Goal: Feedback & Contribution: Leave review/rating

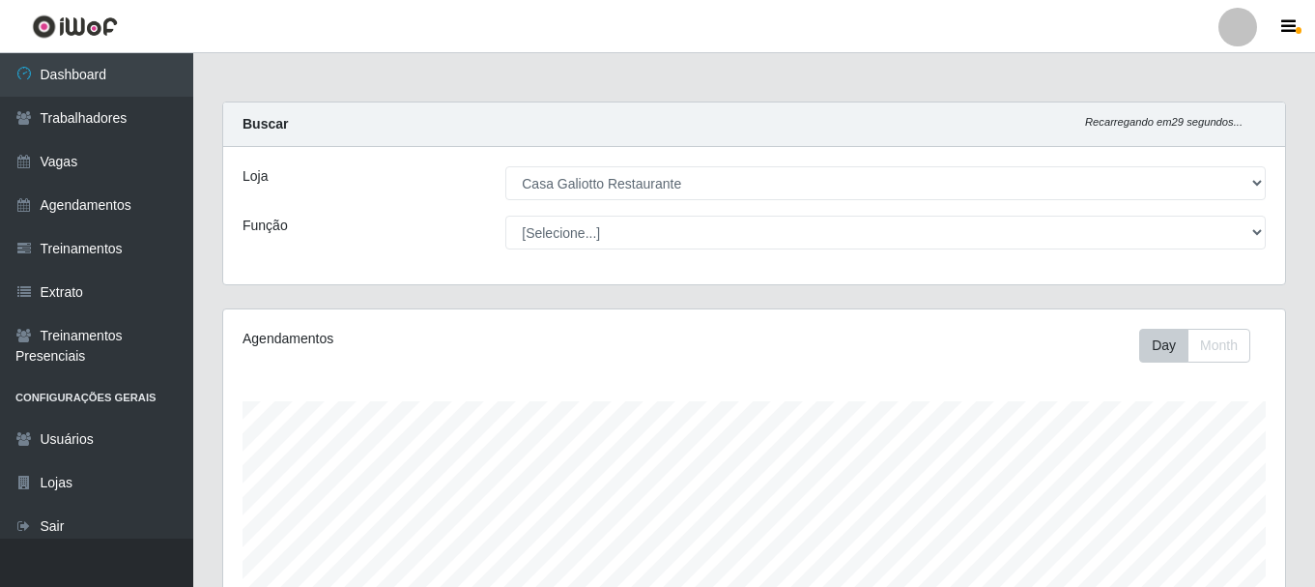
select select "279"
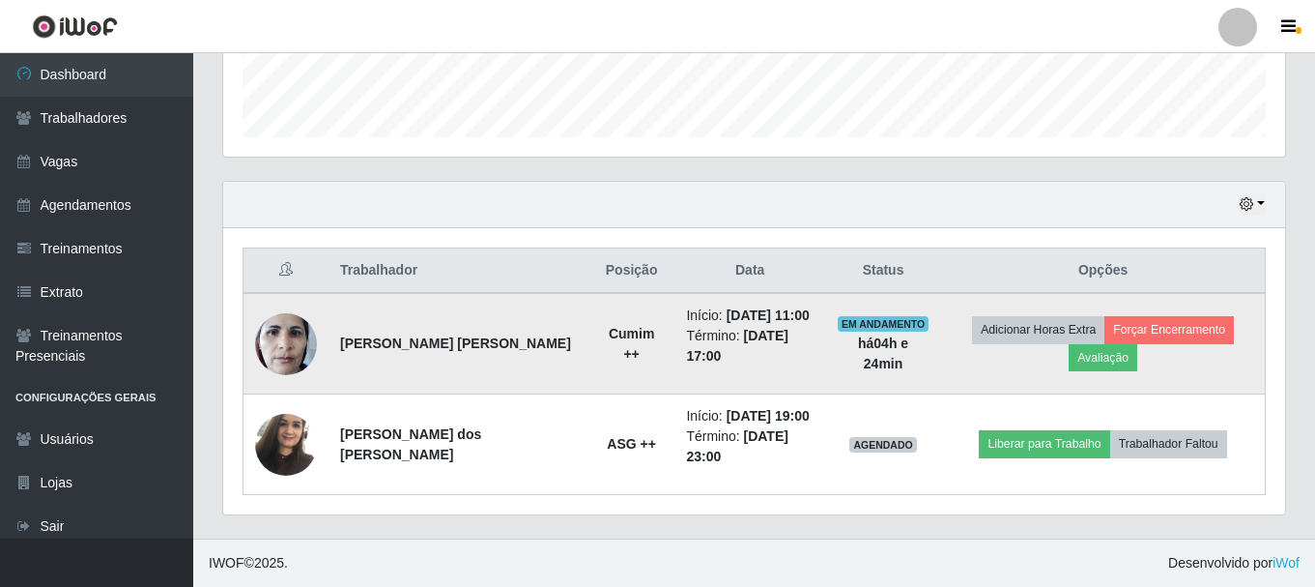
scroll to position [401, 1062]
click at [1007, 339] on button "Adicionar Horas Extra" at bounding box center [1038, 329] width 132 height 27
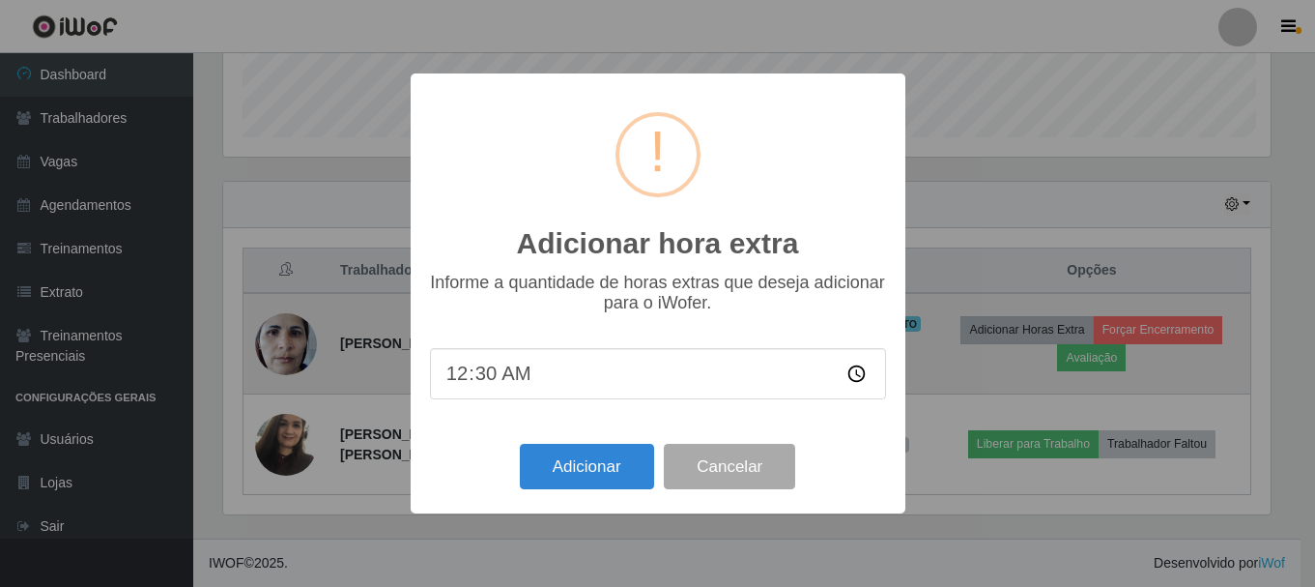
scroll to position [401, 1052]
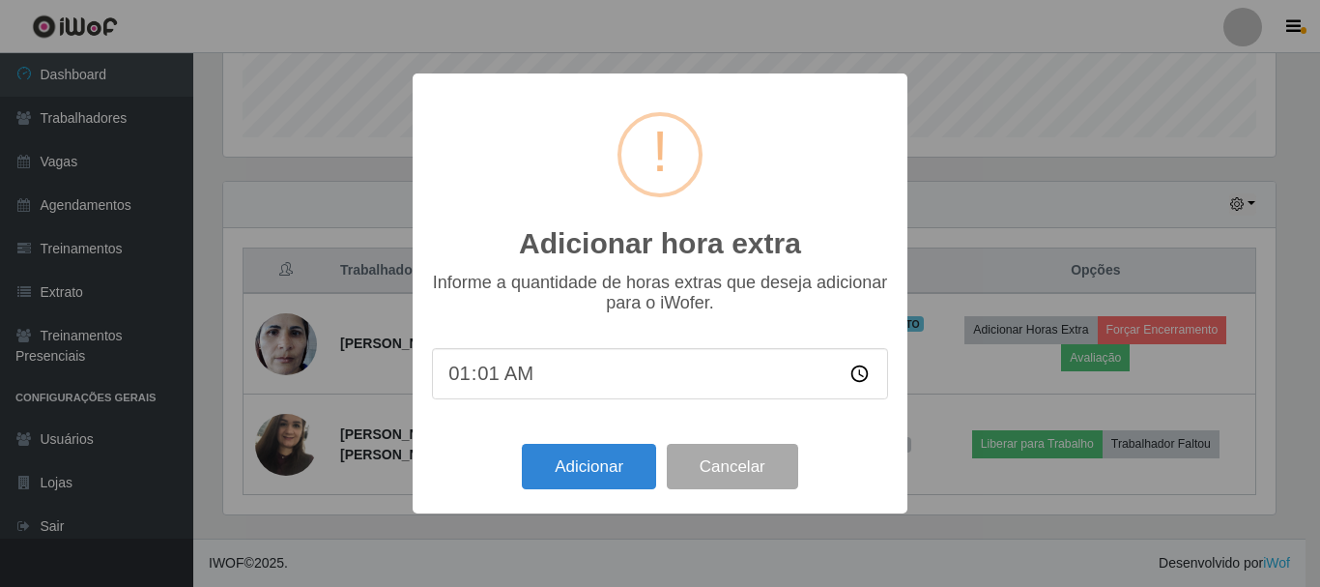
type input "01:00"
click at [615, 471] on button "Adicionar" at bounding box center [589, 466] width 134 height 45
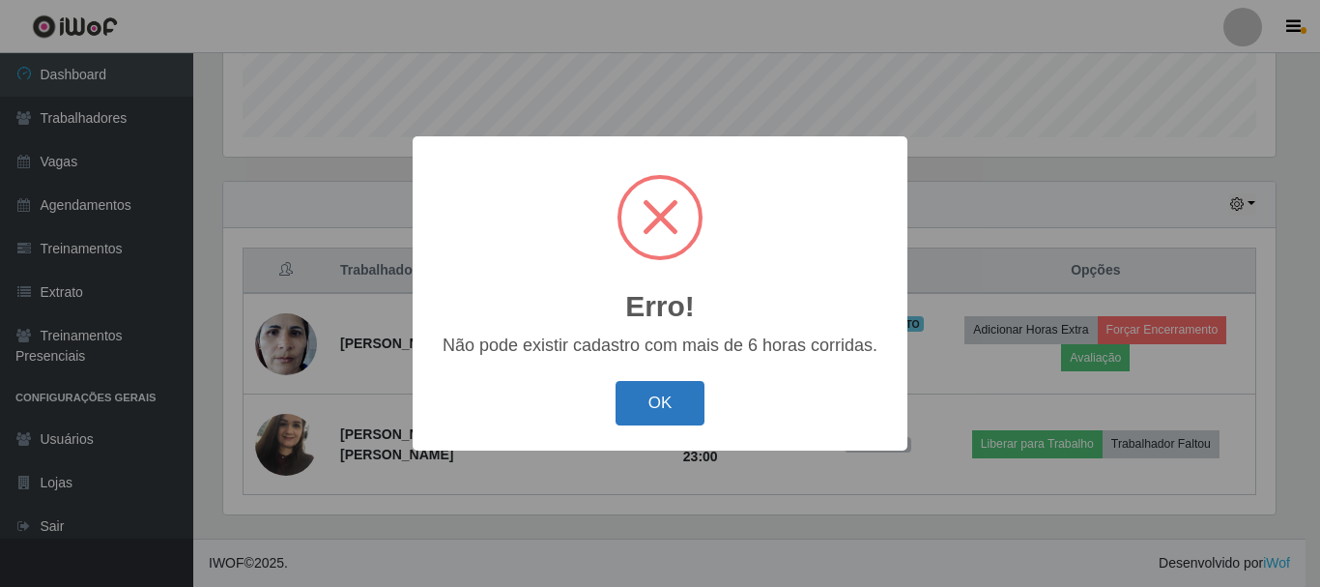
click at [672, 403] on button "OK" at bounding box center [661, 403] width 90 height 45
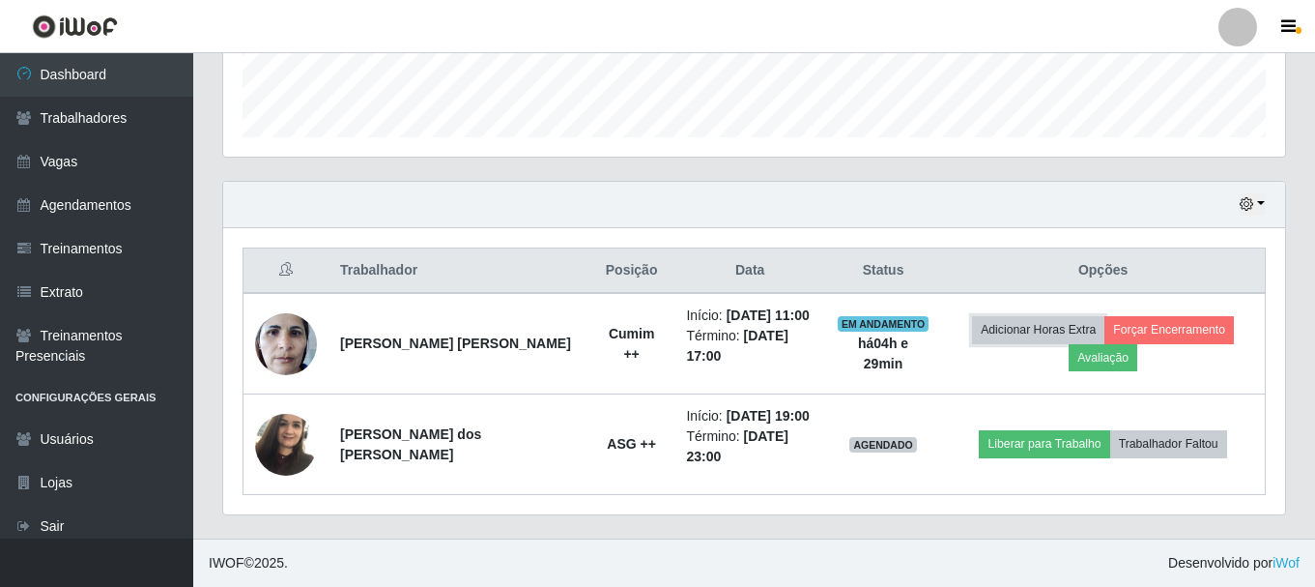
scroll to position [0, 0]
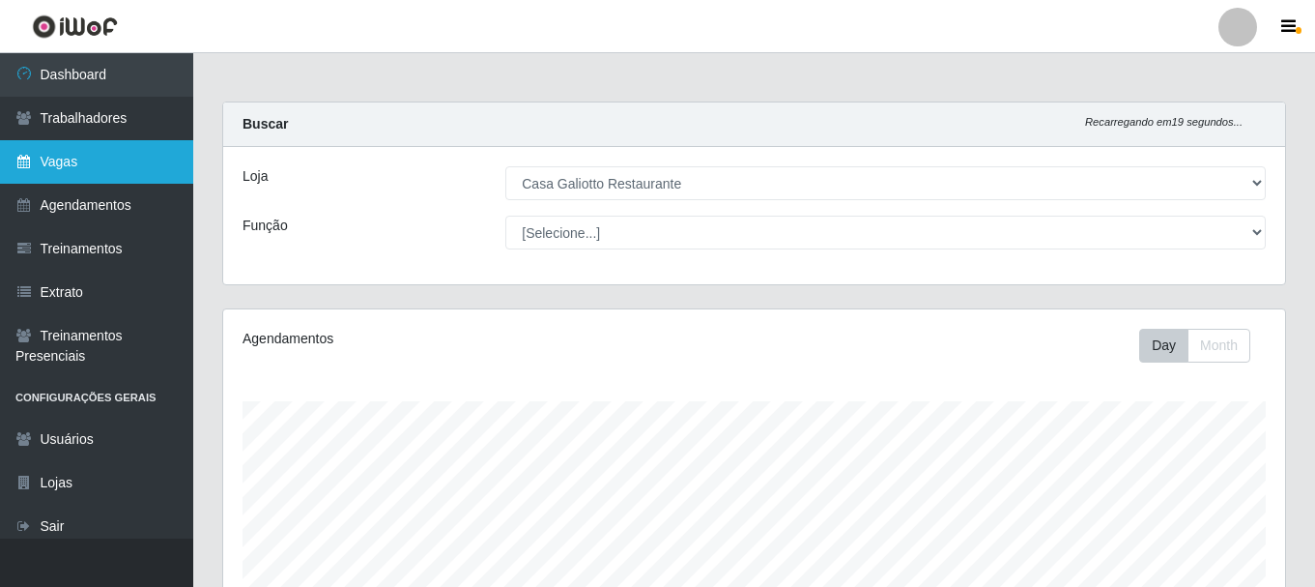
click at [107, 180] on link "Vagas" at bounding box center [96, 161] width 193 height 43
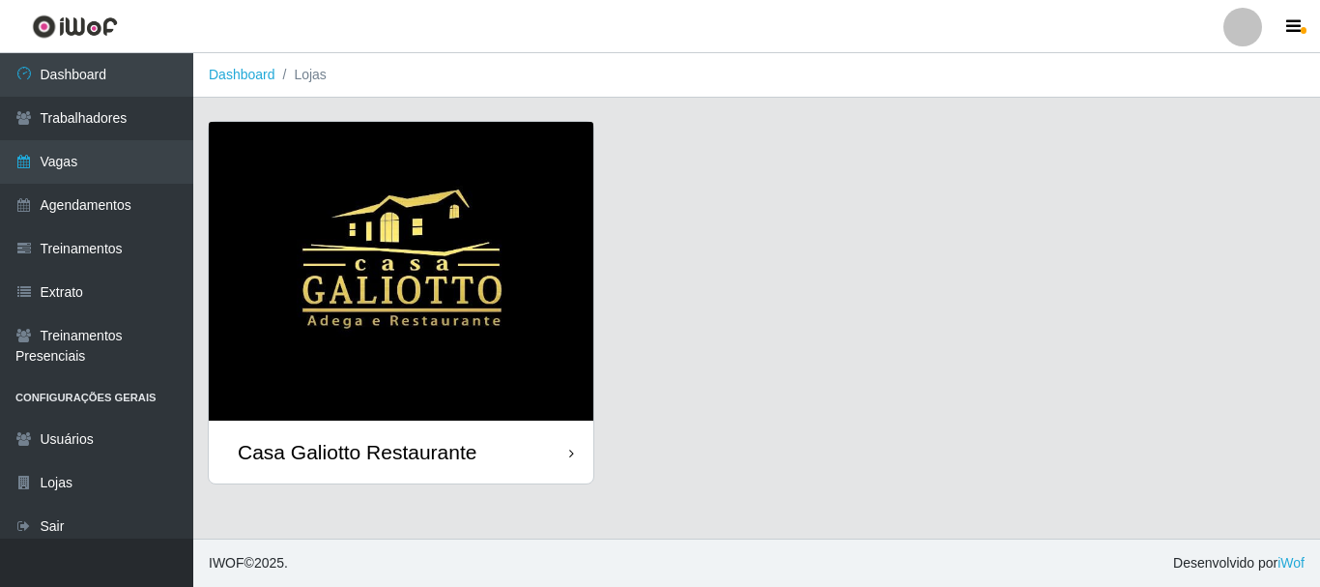
click at [547, 446] on div "Casa Galiotto Restaurante" at bounding box center [401, 451] width 385 height 63
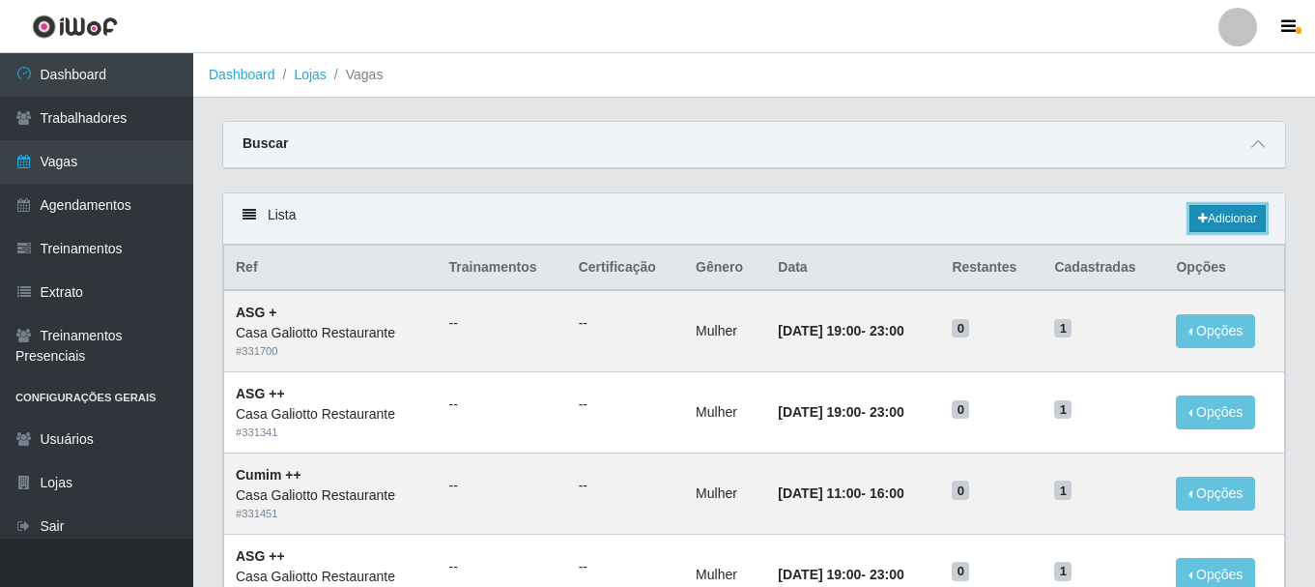
click at [1243, 212] on link "Adicionar" at bounding box center [1228, 218] width 76 height 27
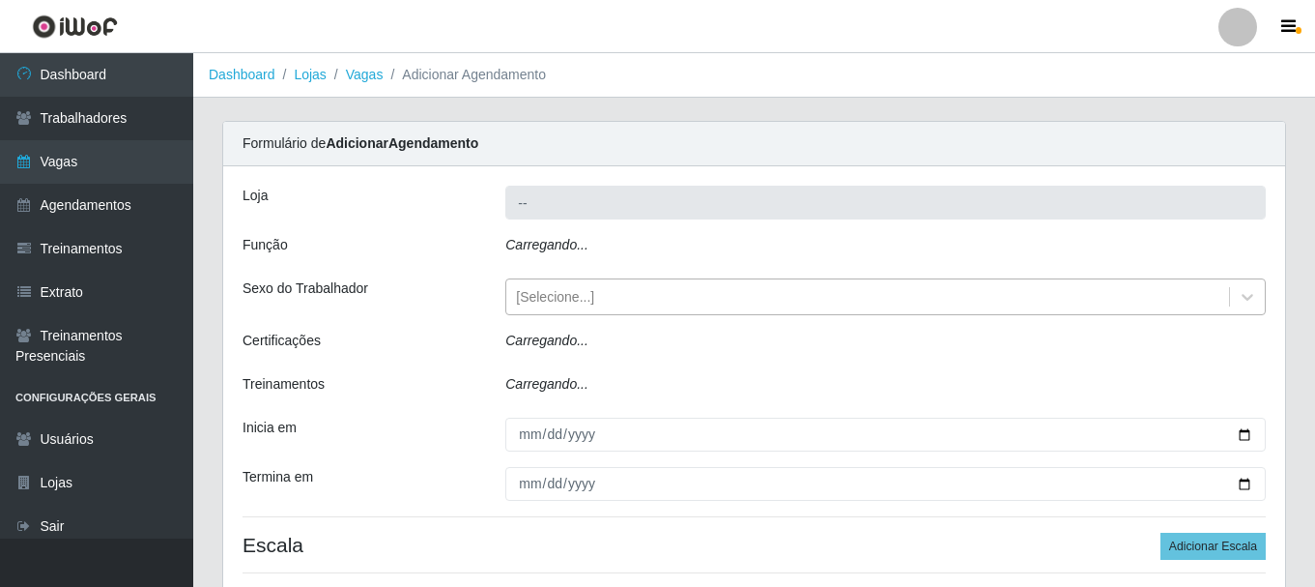
type input "Casa Galiotto Restaurante"
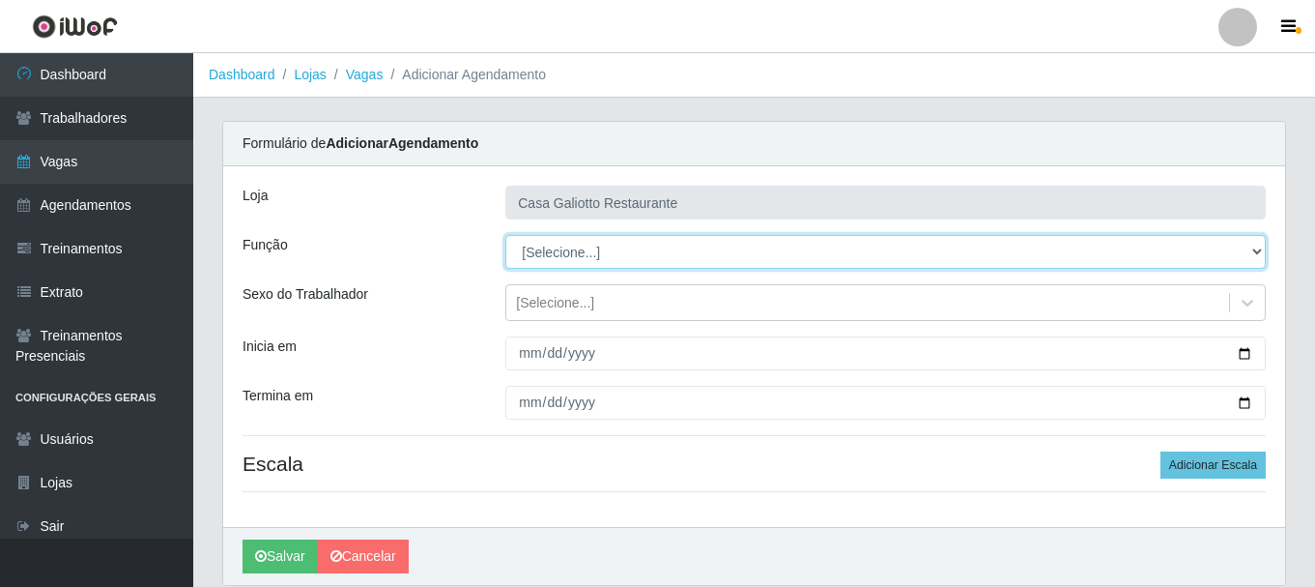
click at [617, 255] on select "[Selecione...] ASG ASG + ASG ++ Auxiliar de Cozinha Auxiliar de Cozinha + Auxil…" at bounding box center [885, 252] width 761 height 34
select select "92"
click at [505, 235] on select "[Selecione...] ASG ASG + ASG ++ Auxiliar de Cozinha Auxiliar de Cozinha + Auxil…" at bounding box center [885, 252] width 761 height 34
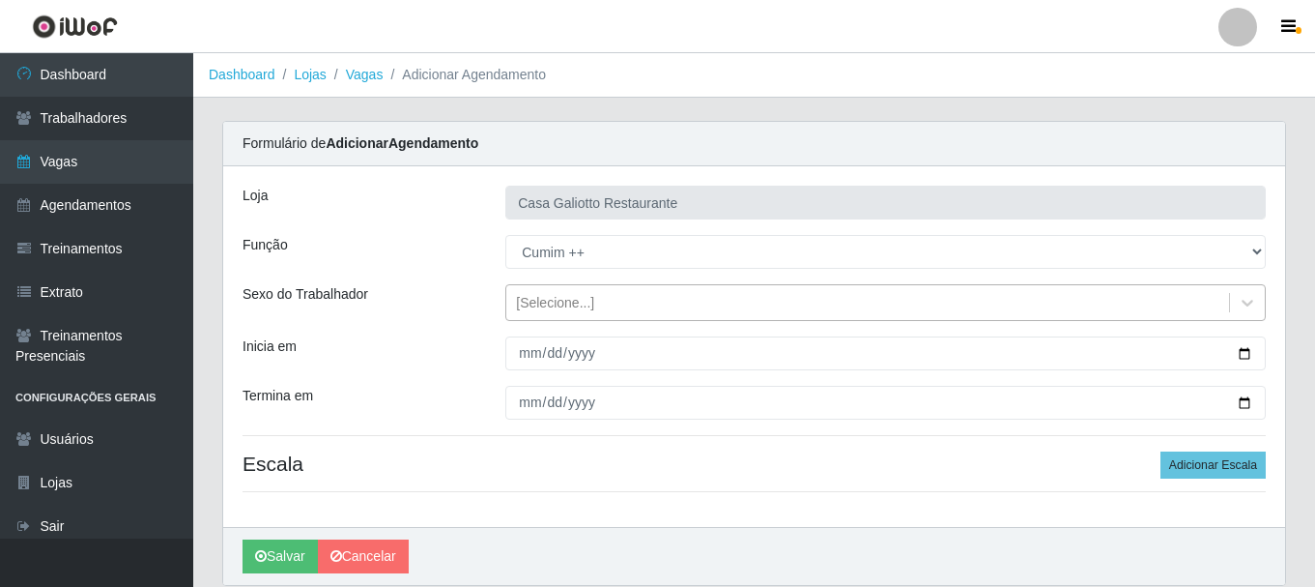
click at [633, 305] on div "[Selecione...]" at bounding box center [867, 303] width 723 height 32
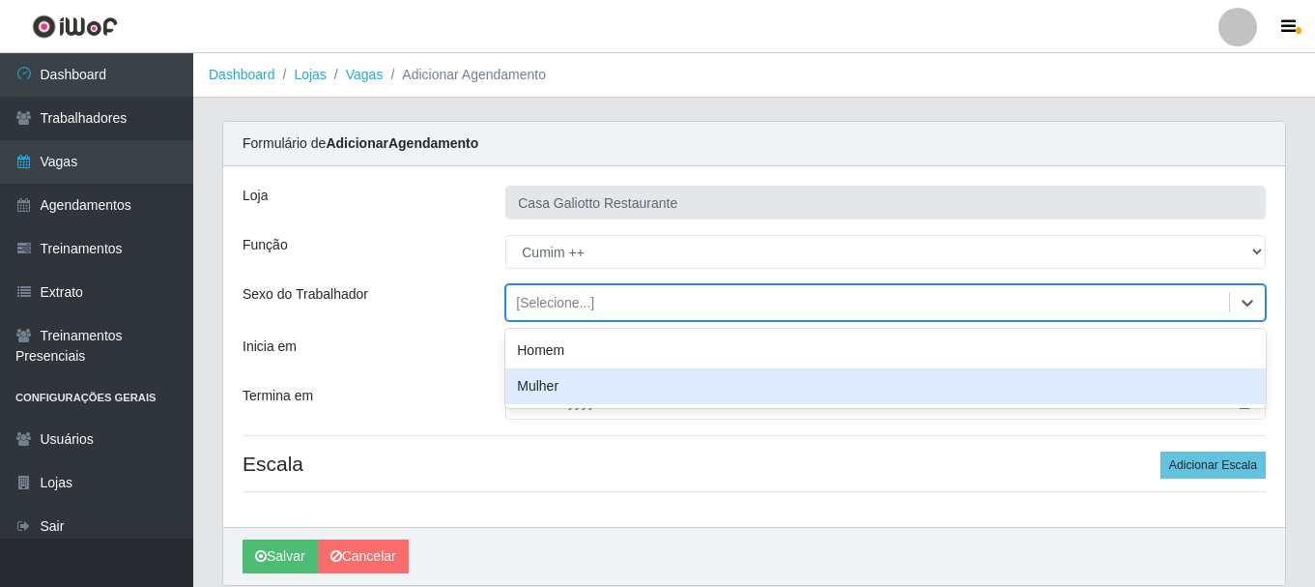
click at [549, 384] on div "Mulher" at bounding box center [885, 386] width 761 height 36
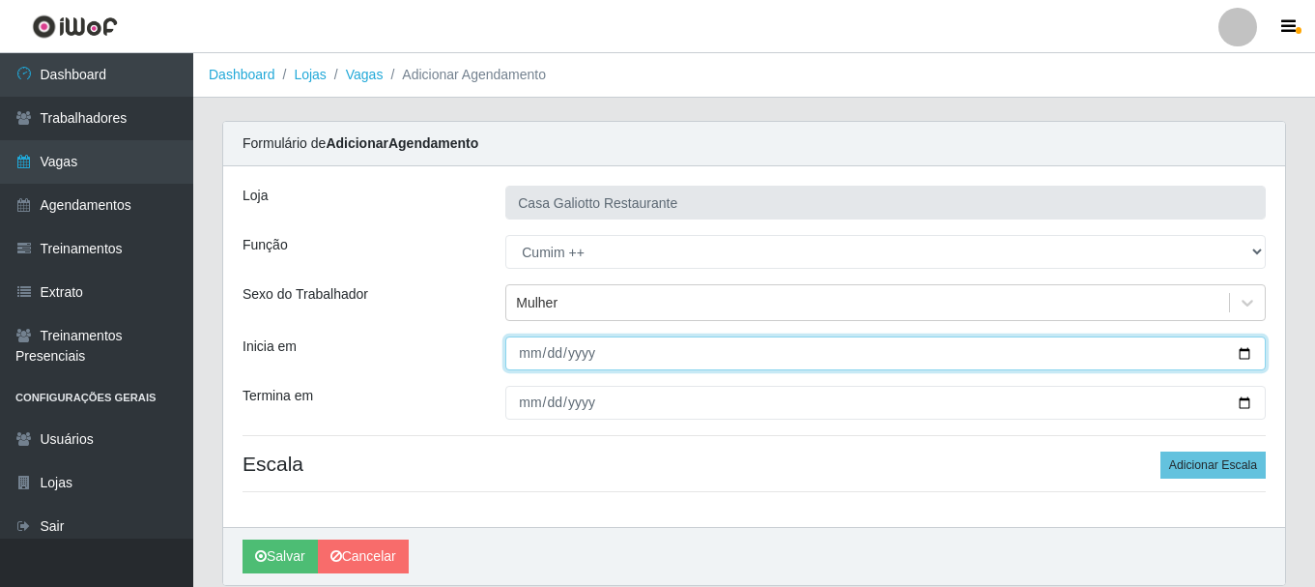
click at [1247, 351] on input "Inicia em" at bounding box center [885, 353] width 761 height 34
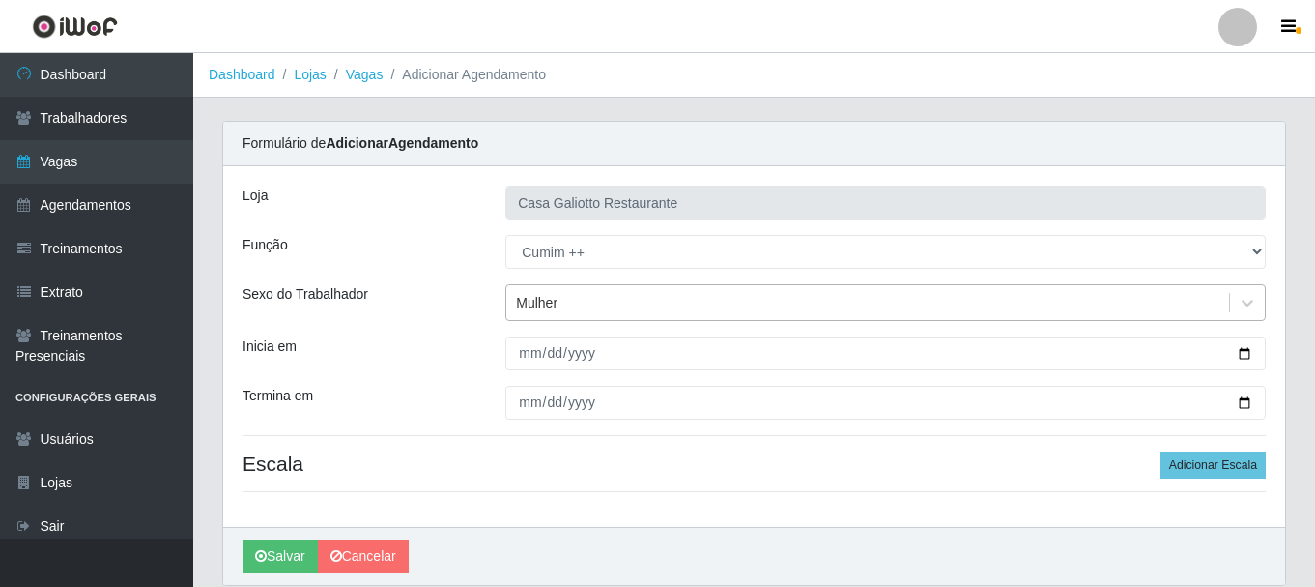
click at [1027, 284] on div "Mulher" at bounding box center [885, 302] width 761 height 37
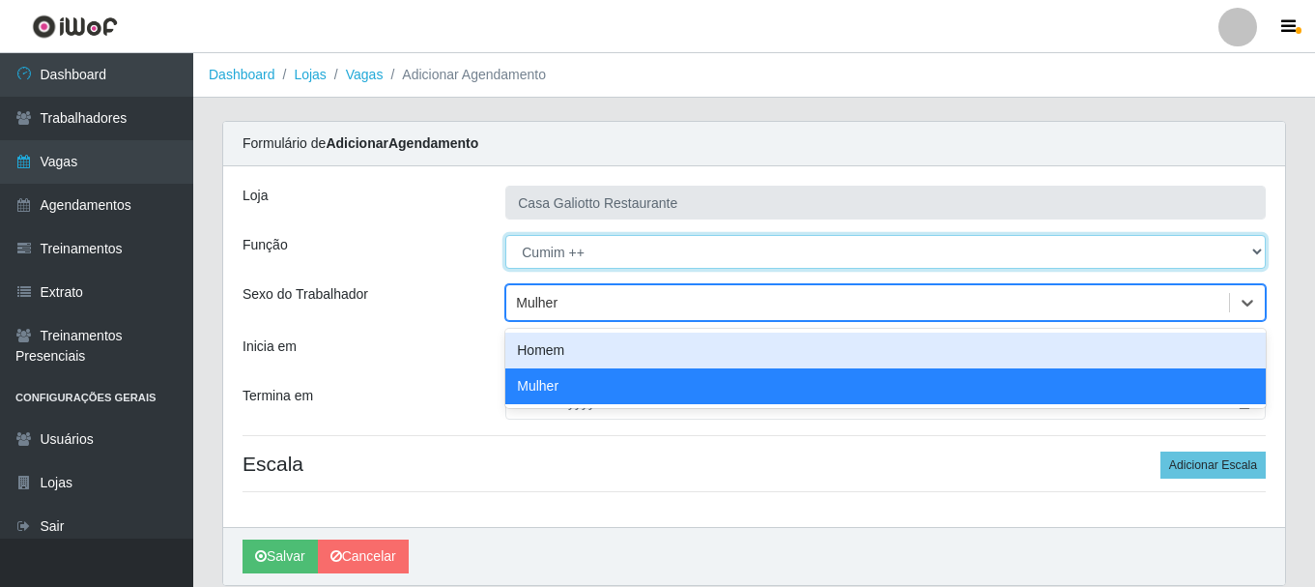
click at [690, 265] on select "[Selecione...] ASG ASG + ASG ++ Auxiliar de Cozinha Auxiliar de Cozinha + Auxil…" at bounding box center [885, 252] width 761 height 34
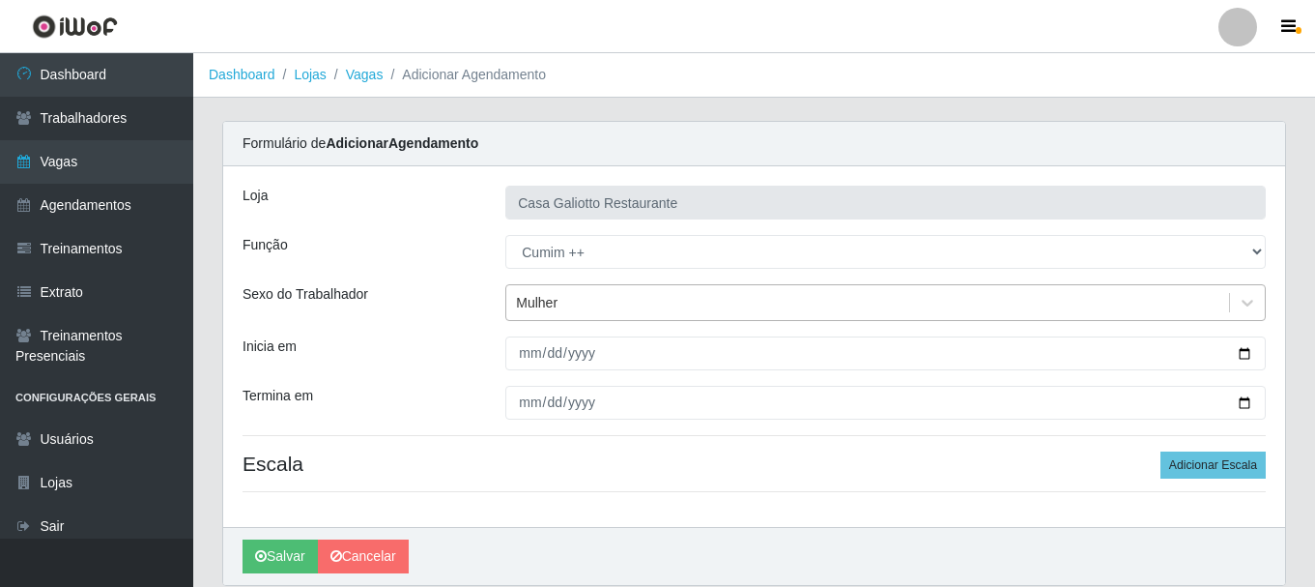
click at [679, 313] on div "Mulher" at bounding box center [867, 303] width 723 height 32
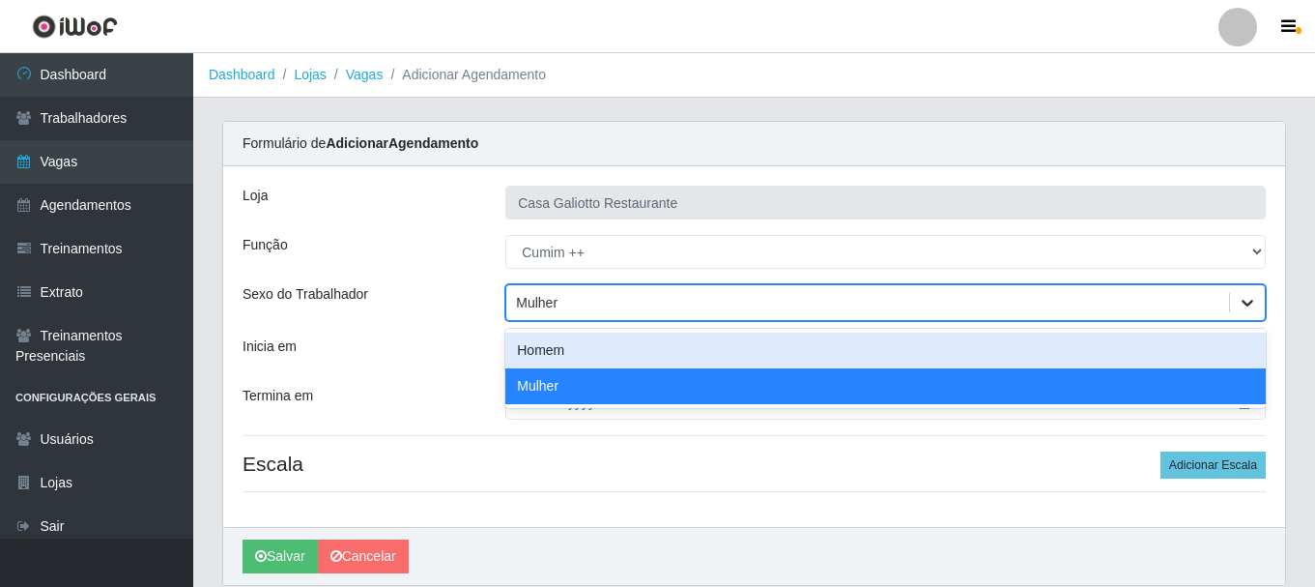
click at [1256, 303] on icon at bounding box center [1247, 302] width 19 height 19
click at [1249, 295] on icon at bounding box center [1247, 302] width 19 height 19
click at [762, 284] on div "Mulher" at bounding box center [885, 302] width 761 height 37
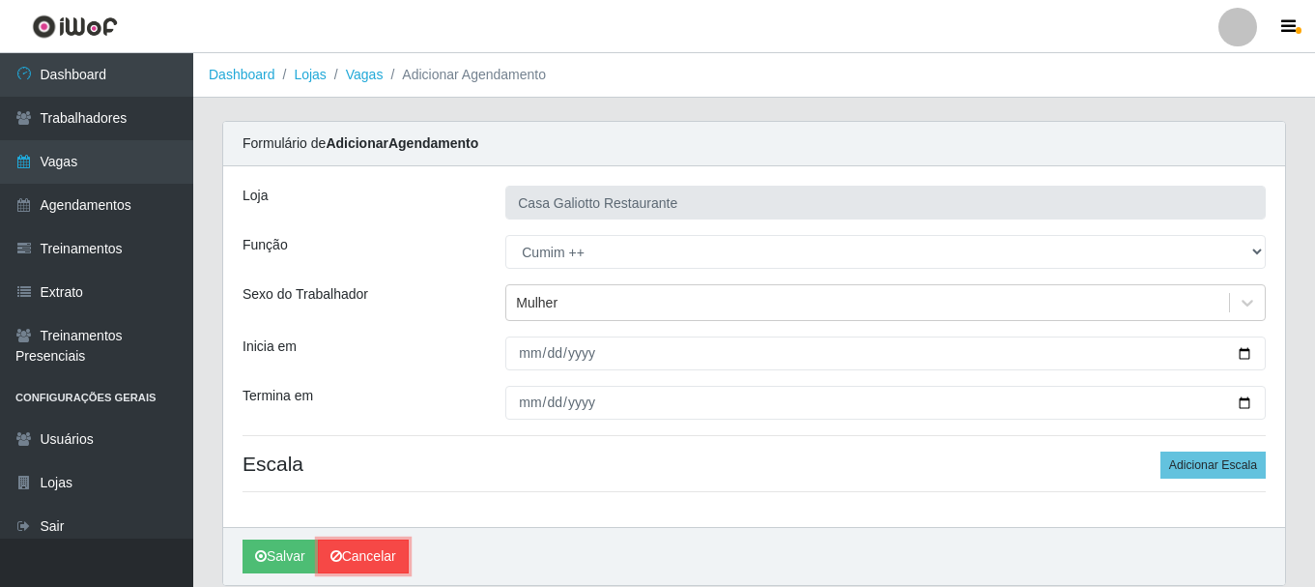
click at [388, 552] on link "Cancelar" at bounding box center [363, 556] width 91 height 34
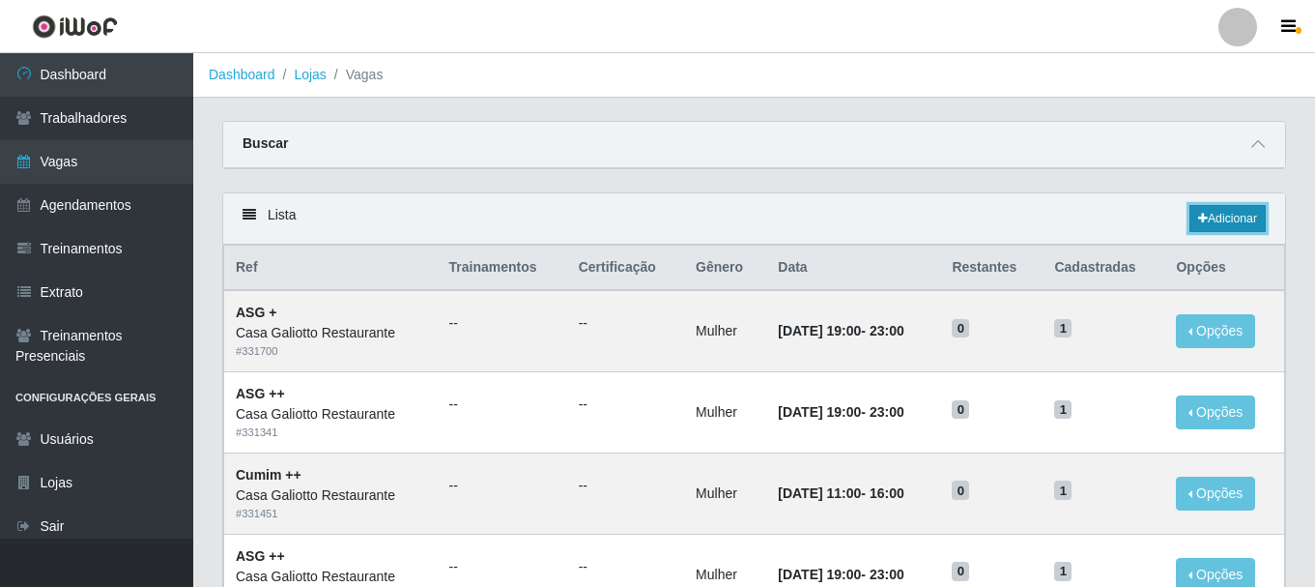
click at [1207, 212] on link "Adicionar" at bounding box center [1228, 218] width 76 height 27
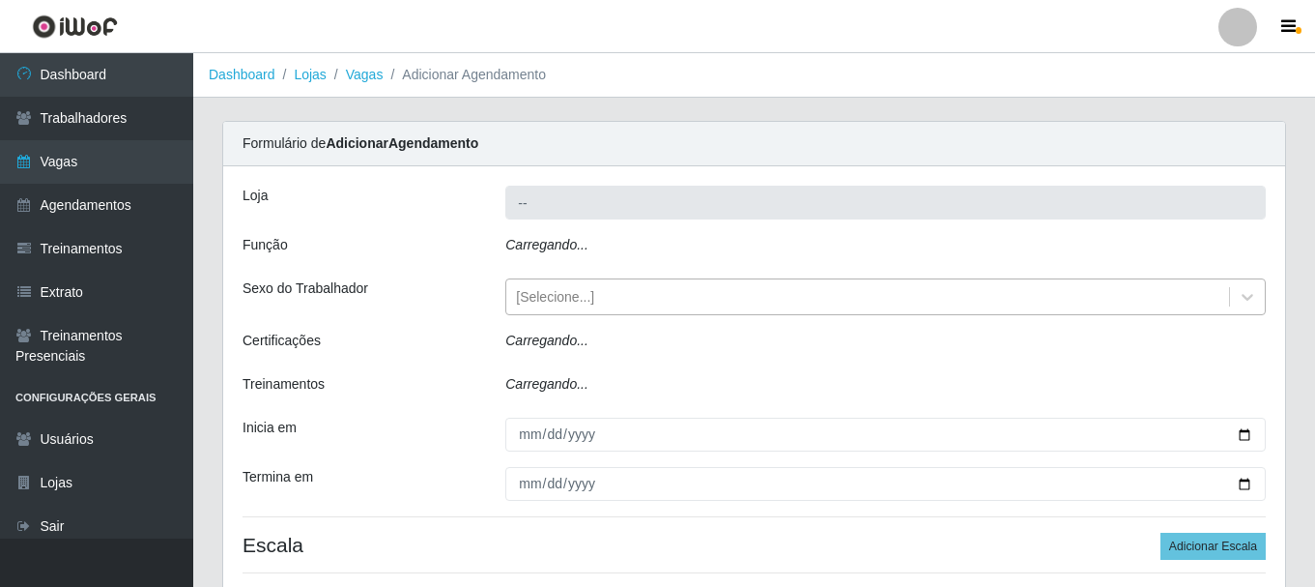
type input "Casa Galiotto Restaurante"
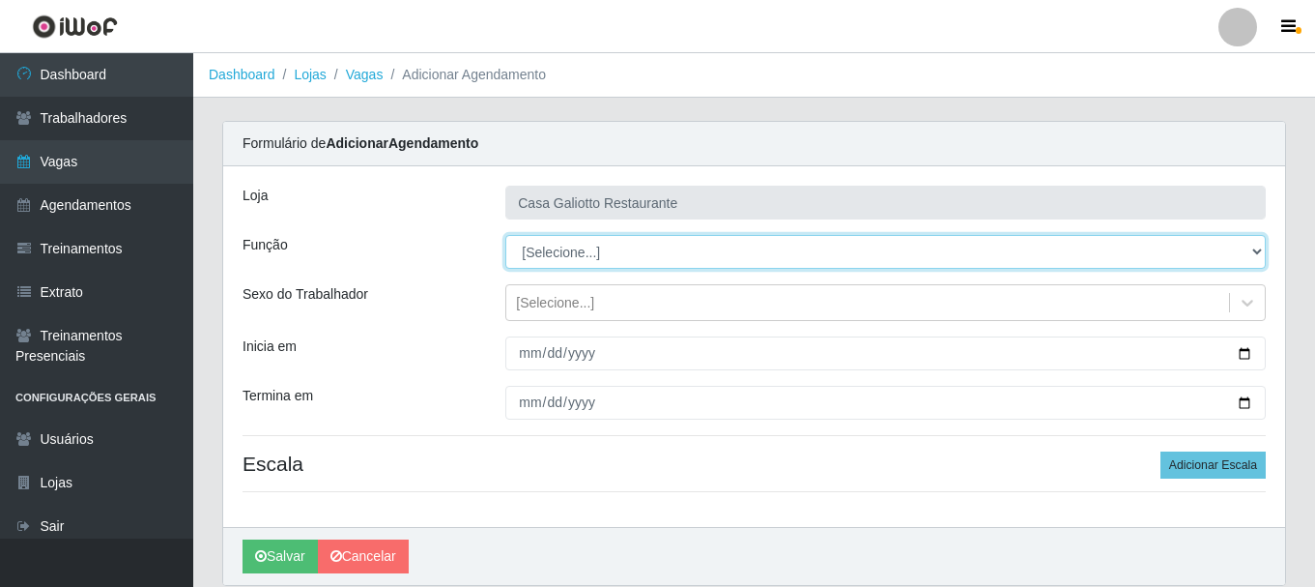
click at [612, 256] on select "[Selecione...] ASG ASG + ASG ++ Auxiliar de Cozinha Auxiliar de Cozinha + Auxil…" at bounding box center [885, 252] width 761 height 34
select select "92"
click at [505, 235] on select "[Selecione...] ASG ASG + ASG ++ Auxiliar de Cozinha Auxiliar de Cozinha + Auxil…" at bounding box center [885, 252] width 761 height 34
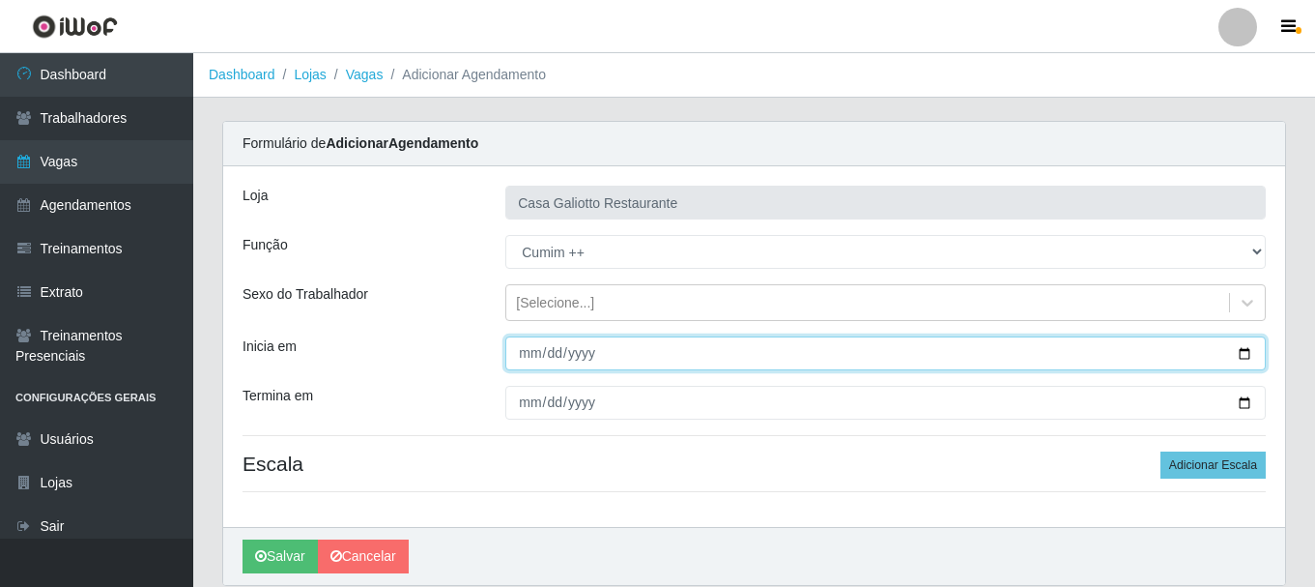
click at [1243, 355] on input "Inicia em" at bounding box center [885, 353] width 761 height 34
type input "2025-08-17"
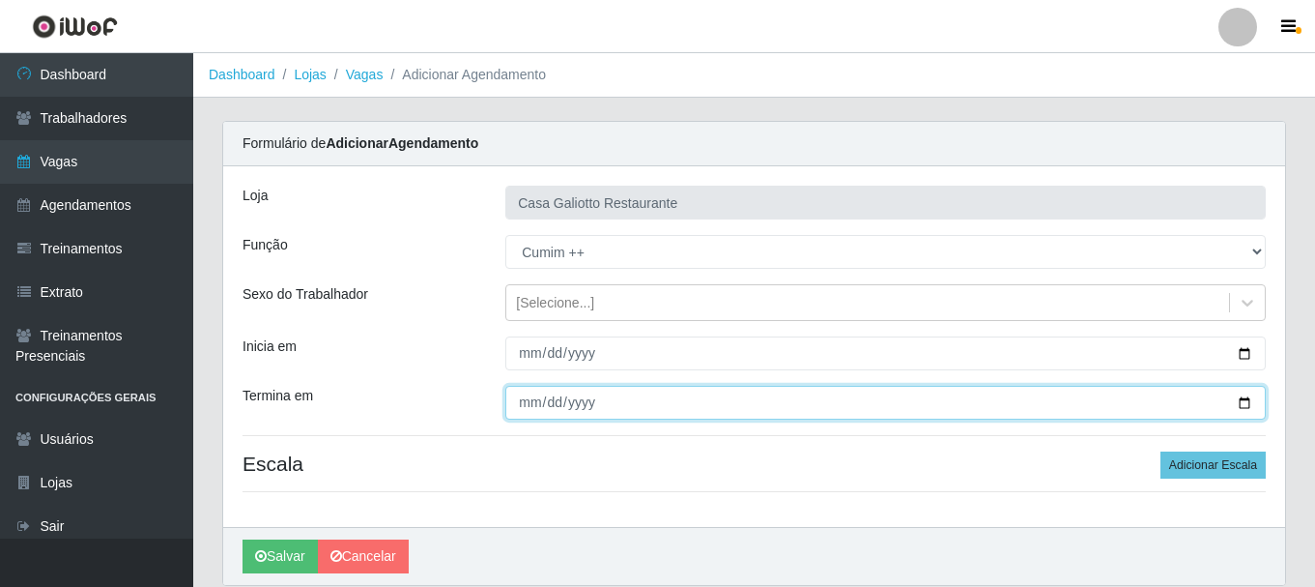
click at [1247, 409] on input "Termina em" at bounding box center [885, 403] width 761 height 34
type input "2025-08-17"
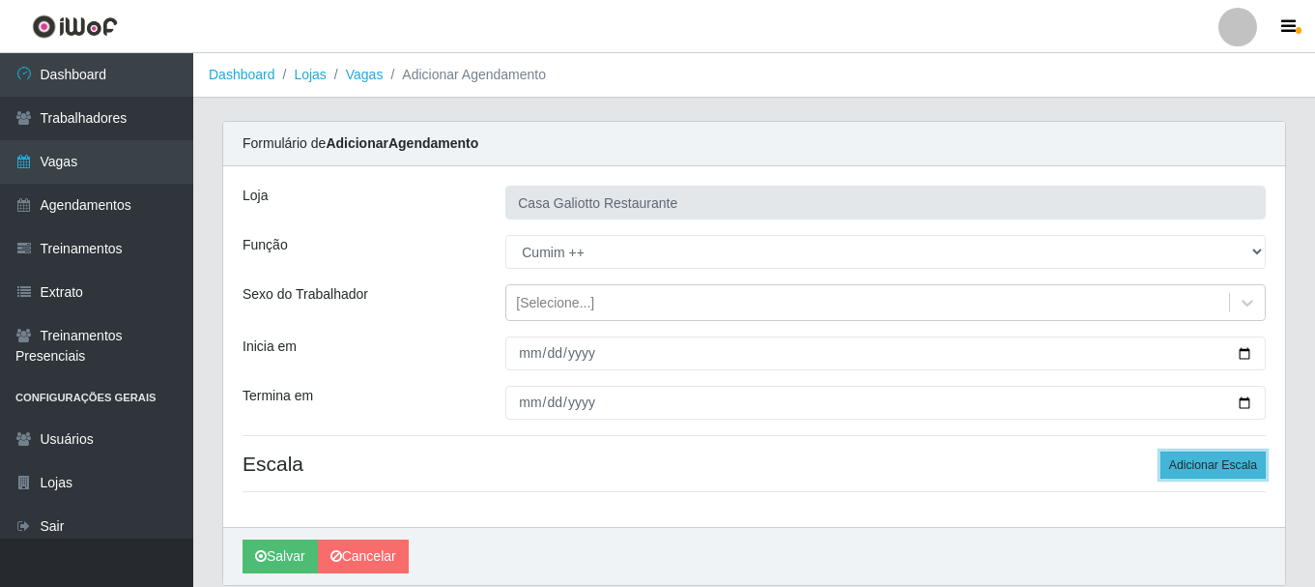
click at [1200, 473] on button "Adicionar Escala" at bounding box center [1213, 464] width 105 height 27
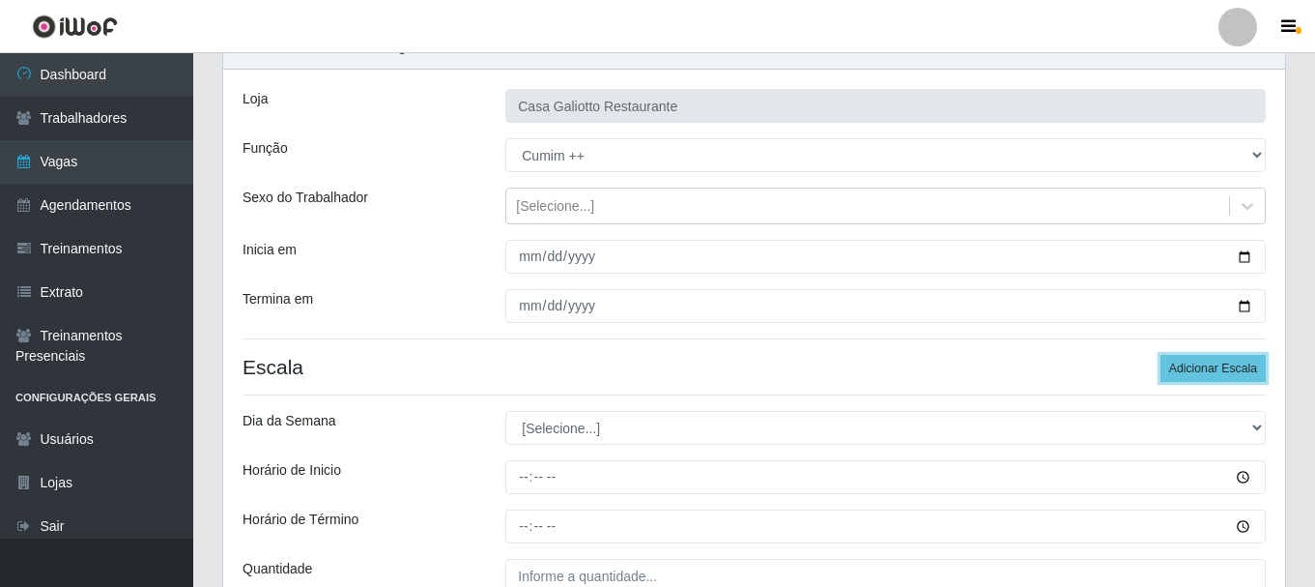
scroll to position [193, 0]
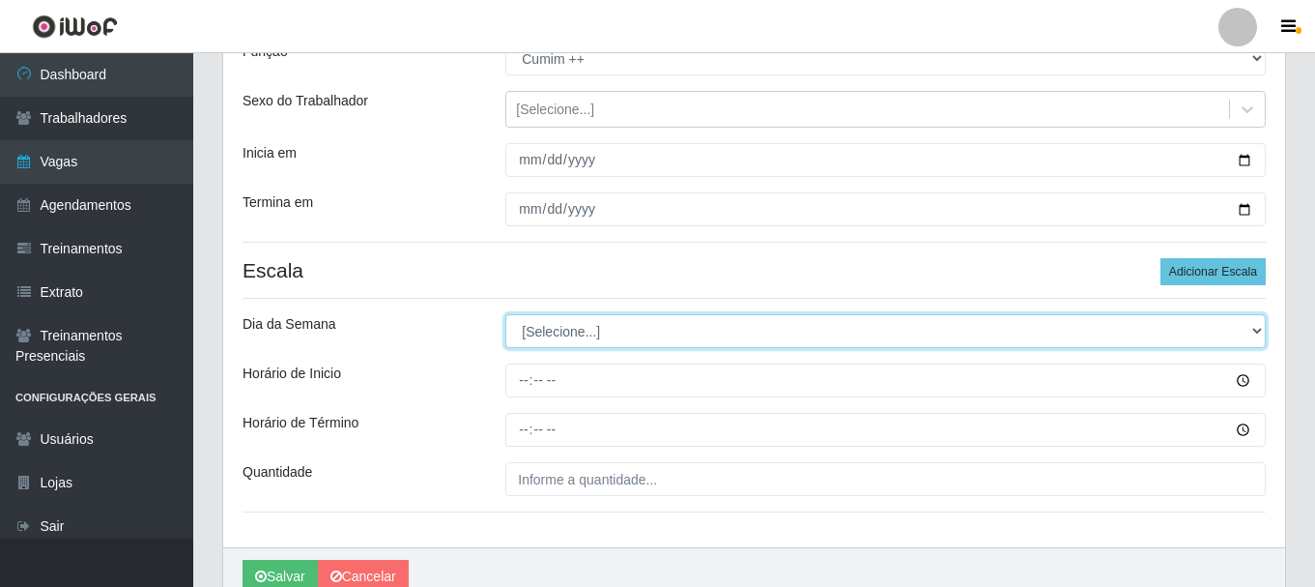
click at [595, 338] on select "[Selecione...] Segunda Terça Quarta Quinta Sexta Sábado Domingo" at bounding box center [885, 331] width 761 height 34
select select "0"
click at [505, 314] on select "[Selecione...] Segunda Terça Quarta Quinta Sexta Sábado Domingo" at bounding box center [885, 331] width 761 height 34
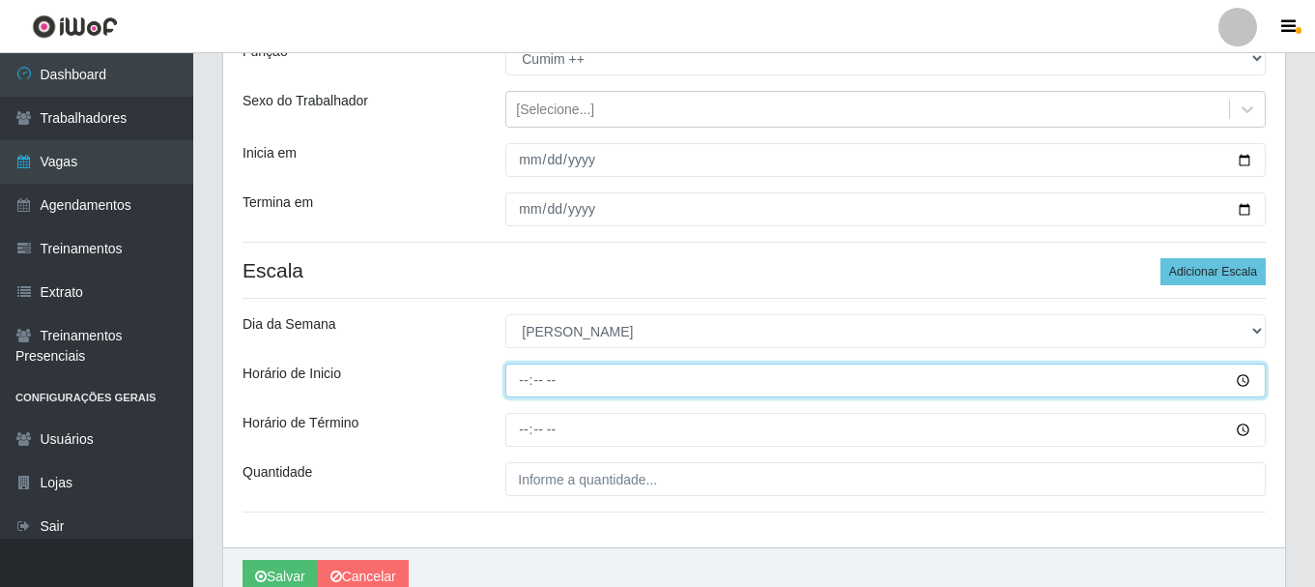
click at [520, 377] on input "Horário de Inicio" at bounding box center [885, 380] width 761 height 34
type input "16:30"
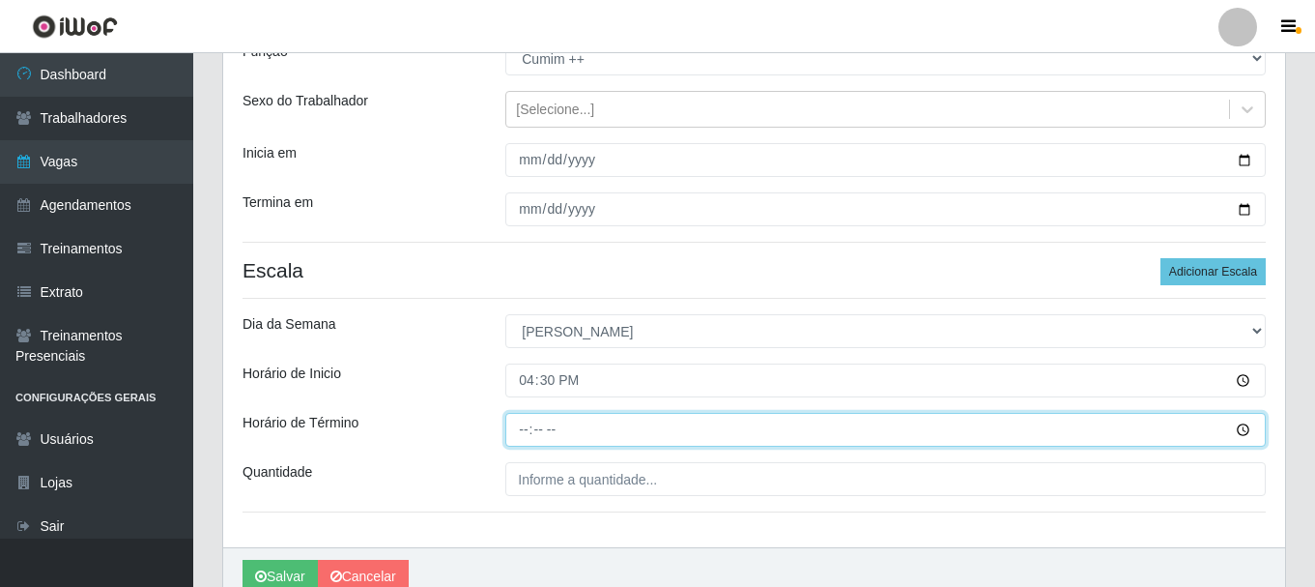
click at [526, 425] on input "Horário de Término" at bounding box center [885, 430] width 761 height 34
type input "21:00"
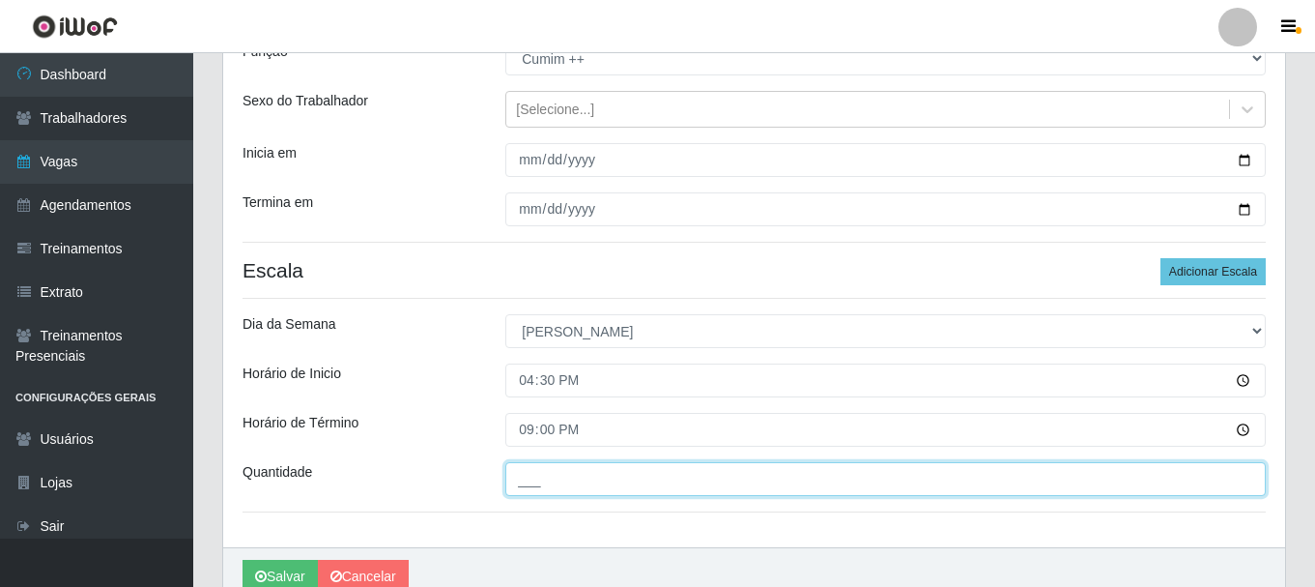
click at [631, 481] on input "___" at bounding box center [885, 479] width 761 height 34
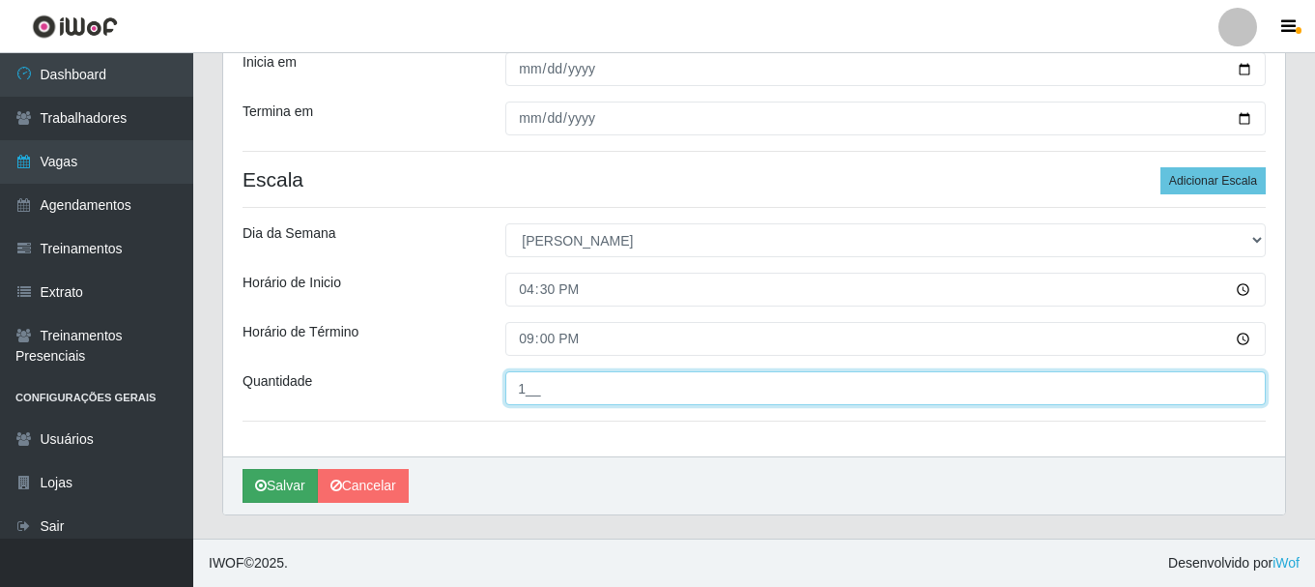
type input "1__"
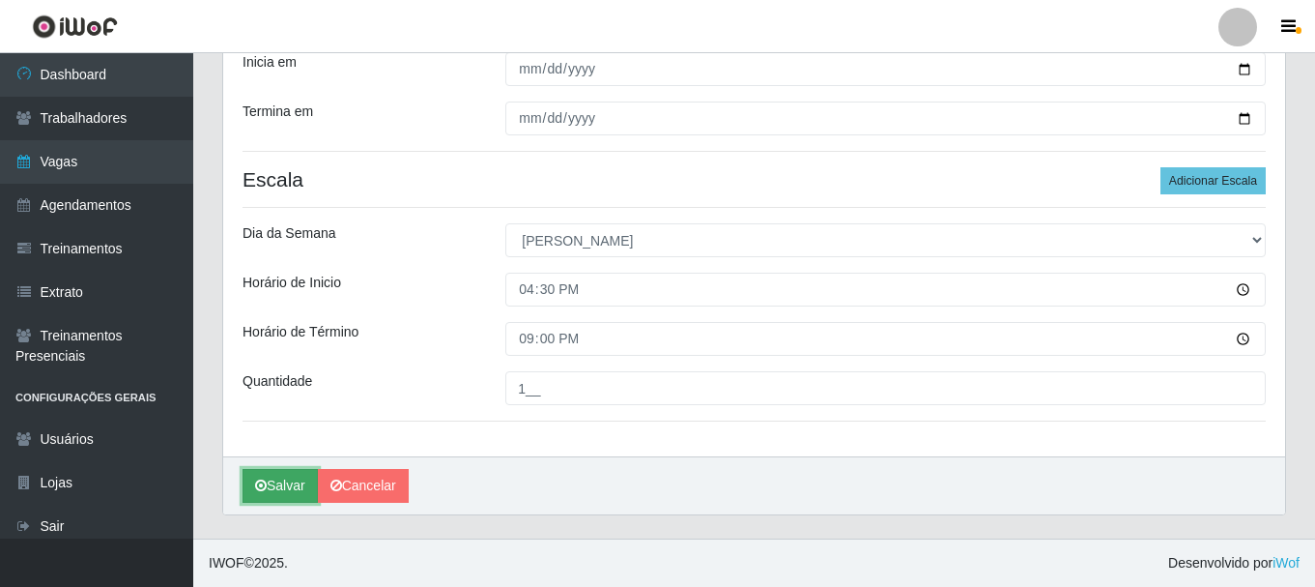
click at [273, 491] on button "Salvar" at bounding box center [280, 486] width 75 height 34
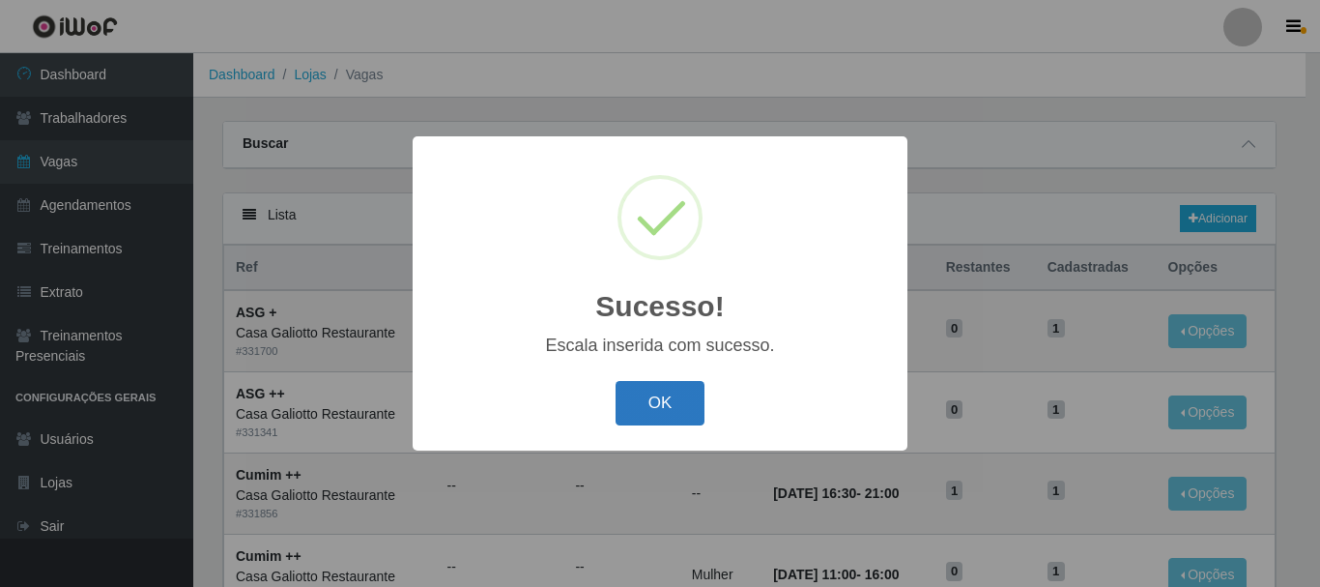
click at [655, 403] on button "OK" at bounding box center [661, 403] width 90 height 45
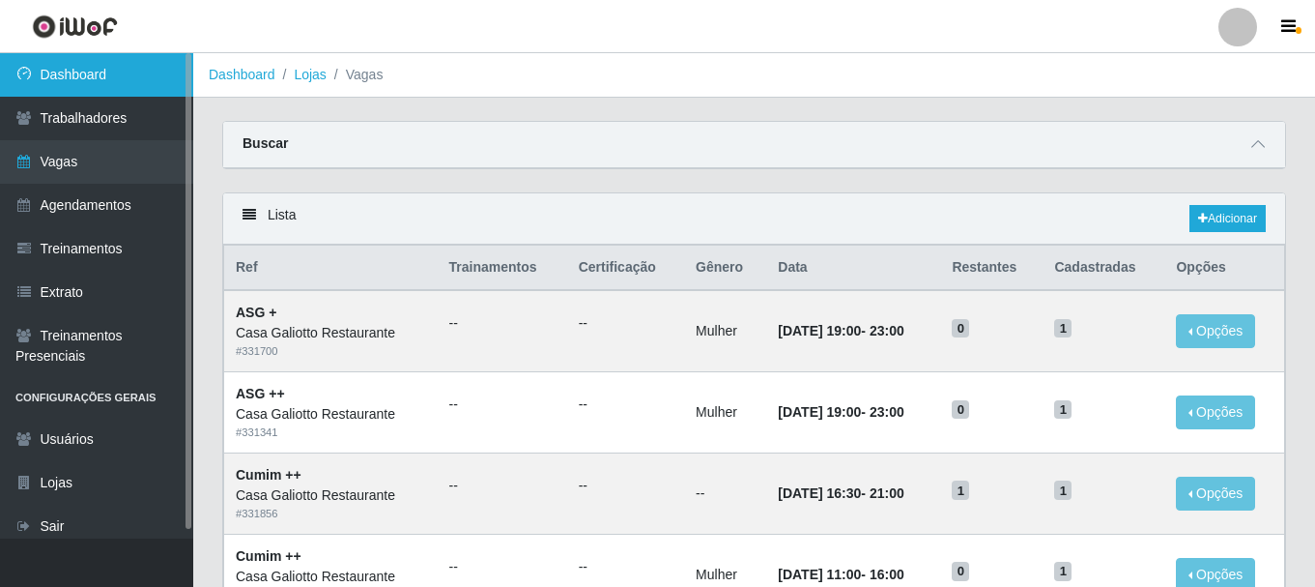
click at [96, 78] on link "Dashboard" at bounding box center [96, 74] width 193 height 43
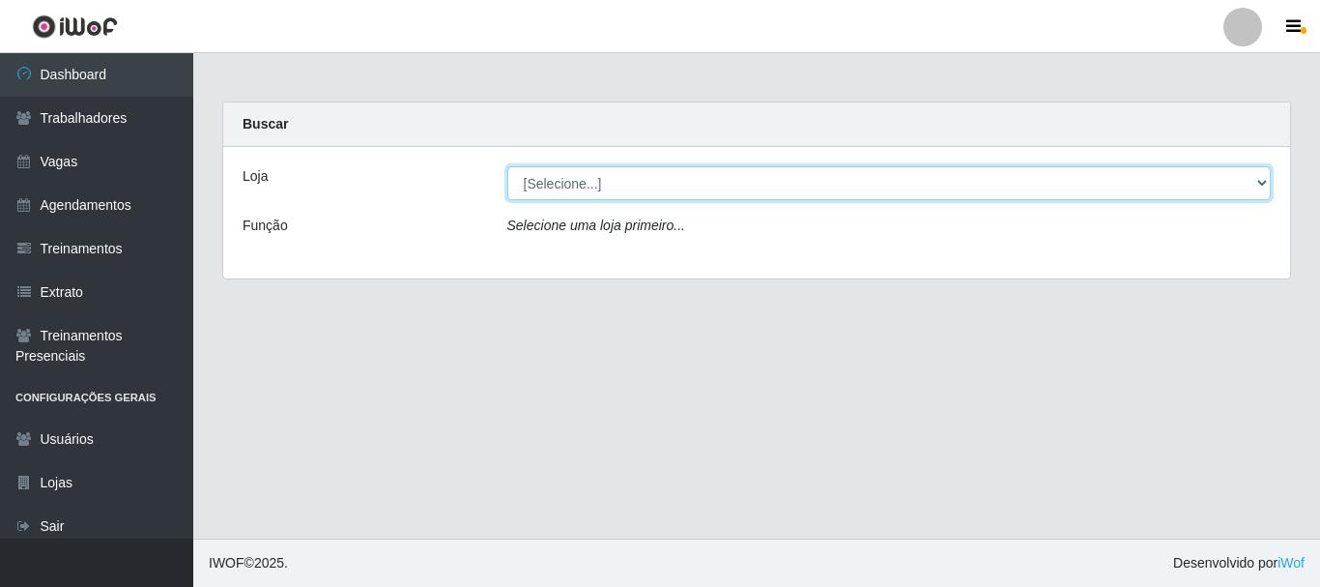
click at [763, 192] on select "[Selecione...] [GEOGRAPHIC_DATA]" at bounding box center [889, 183] width 764 height 34
select select "279"
click at [507, 166] on select "[Selecione...] [GEOGRAPHIC_DATA]" at bounding box center [889, 183] width 764 height 34
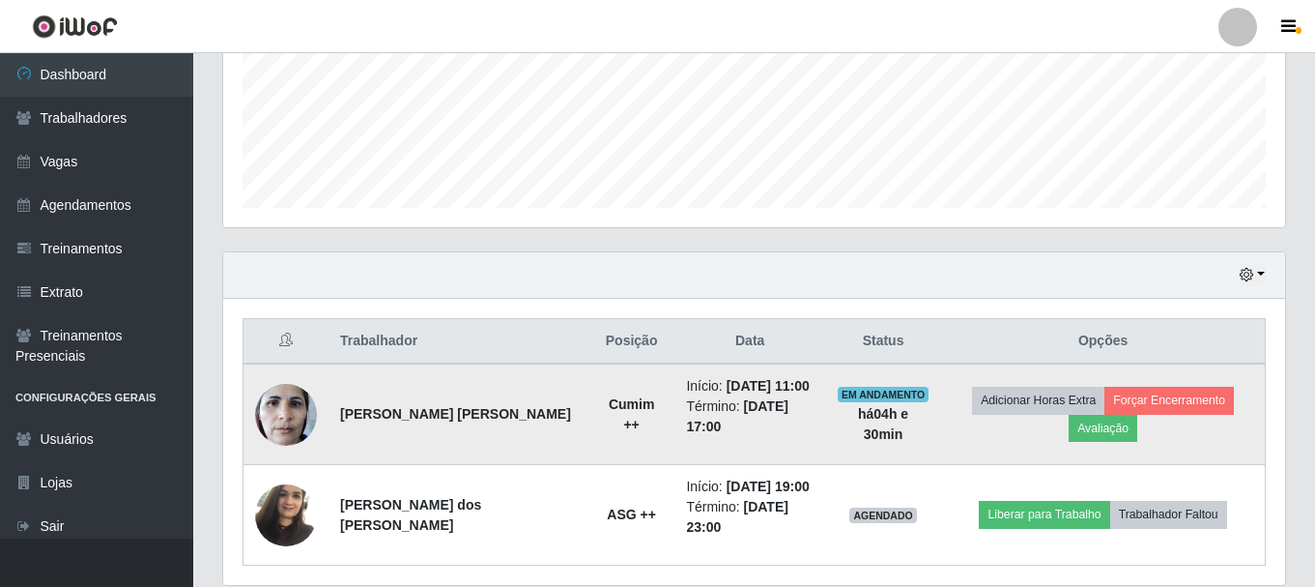
scroll to position [554, 0]
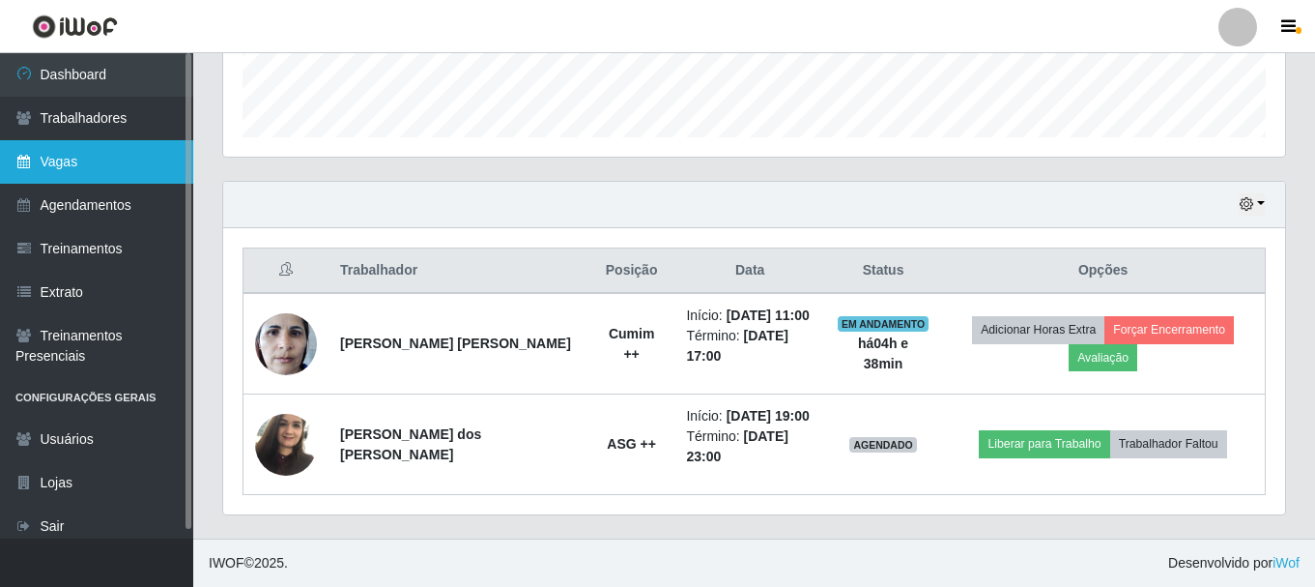
click at [61, 147] on link "Vagas" at bounding box center [96, 161] width 193 height 43
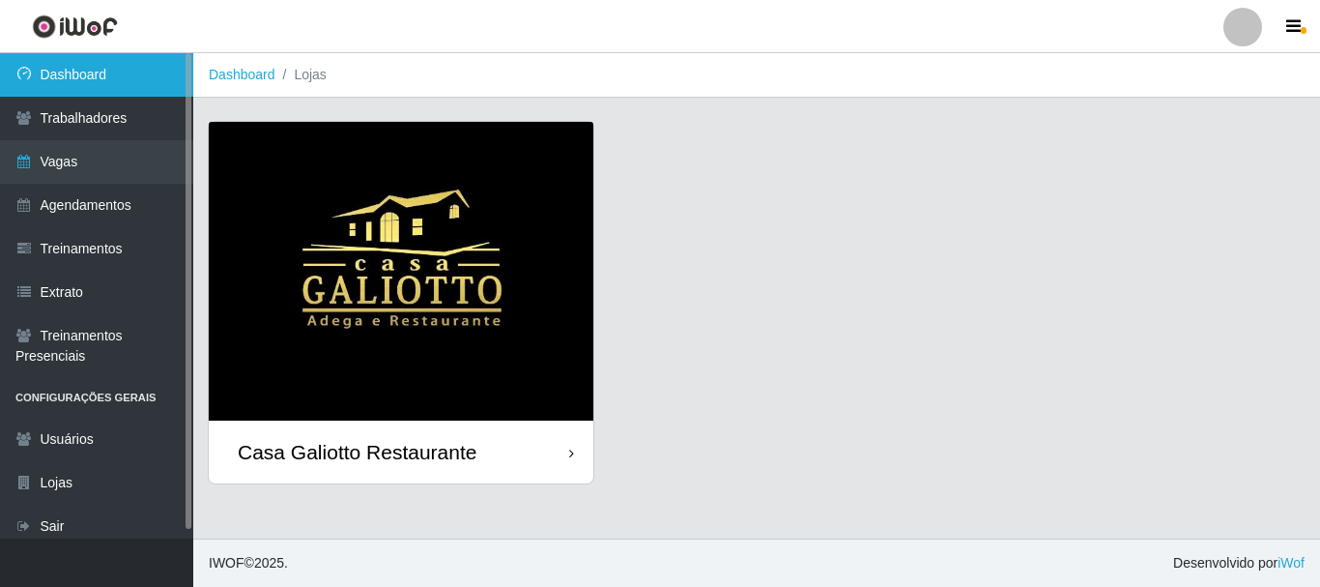
click at [103, 75] on link "Dashboard" at bounding box center [96, 74] width 193 height 43
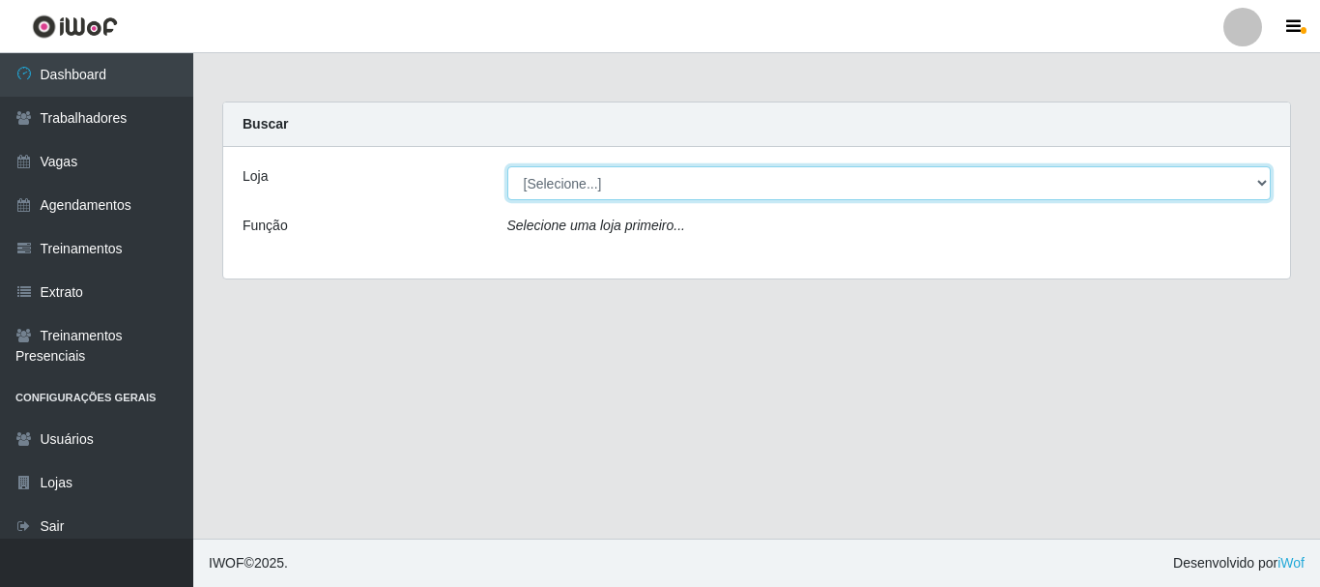
click at [608, 190] on select "[Selecione...] [GEOGRAPHIC_DATA]" at bounding box center [889, 183] width 764 height 34
select select "279"
click at [507, 166] on select "[Selecione...] [GEOGRAPHIC_DATA]" at bounding box center [889, 183] width 764 height 34
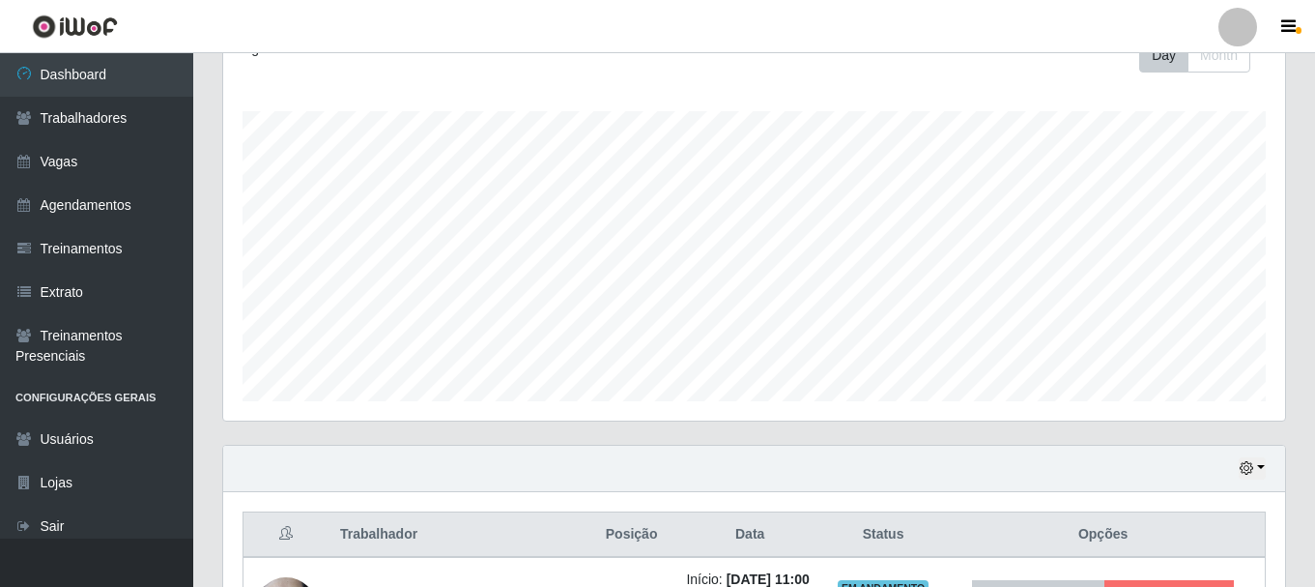
scroll to position [554, 0]
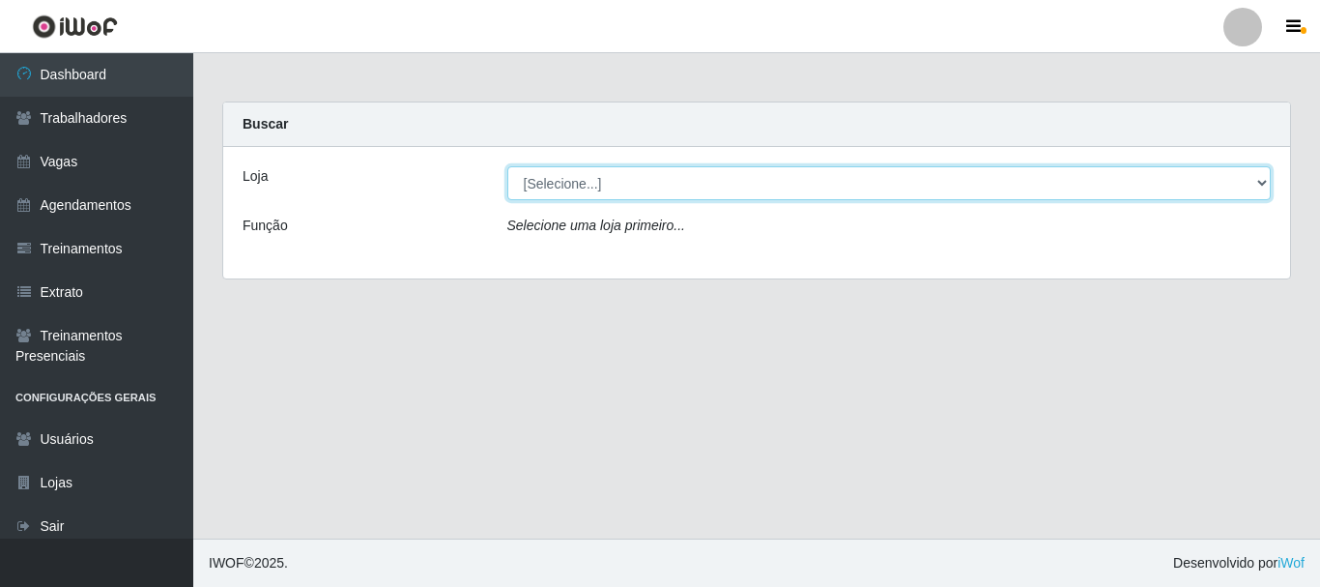
click at [791, 186] on select "[Selecione...] [GEOGRAPHIC_DATA]" at bounding box center [889, 183] width 764 height 34
select select "279"
click at [507, 166] on select "[Selecione...] [GEOGRAPHIC_DATA]" at bounding box center [889, 183] width 764 height 34
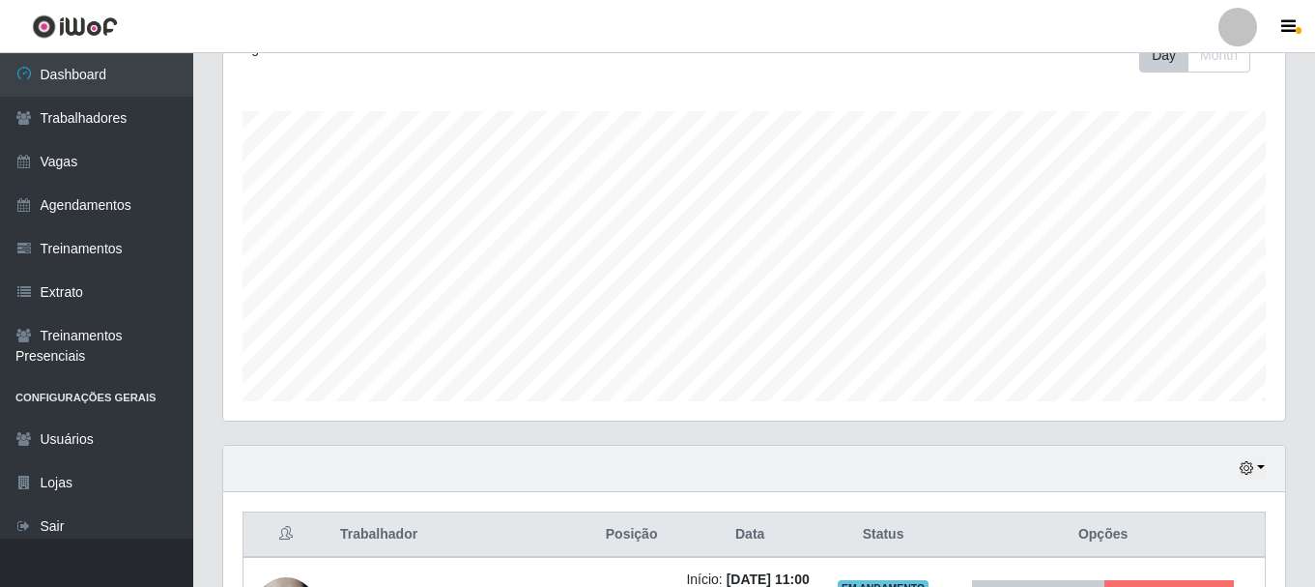
scroll to position [554, 0]
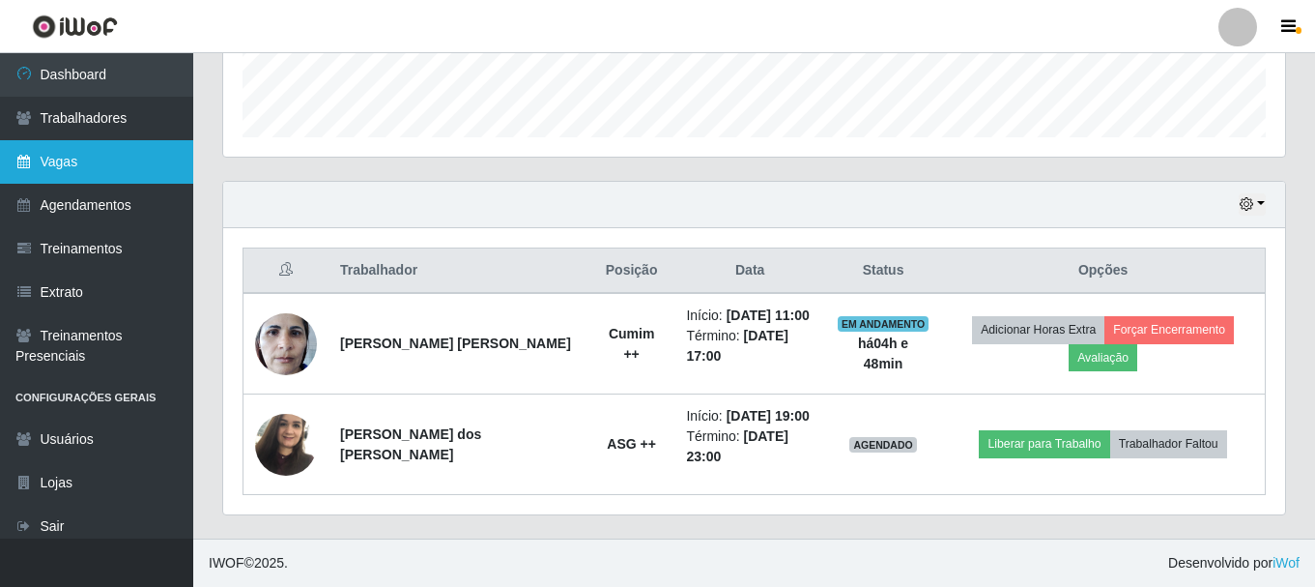
click at [110, 160] on link "Vagas" at bounding box center [96, 161] width 193 height 43
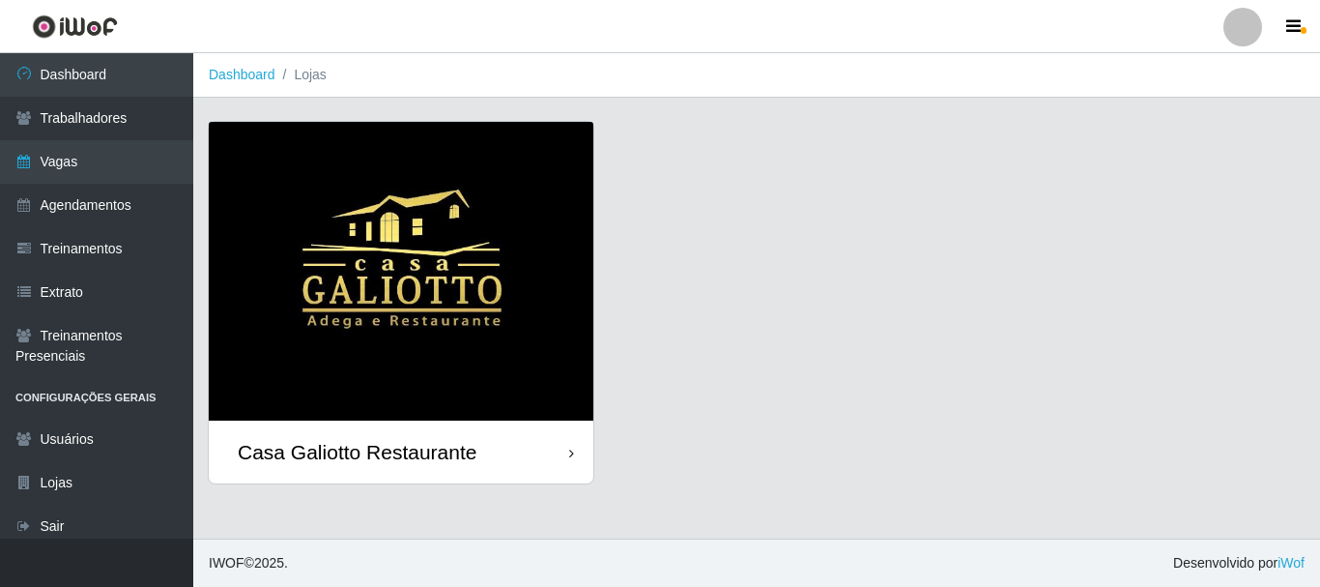
click at [431, 437] on div "Casa Galiotto Restaurante" at bounding box center [401, 451] width 385 height 63
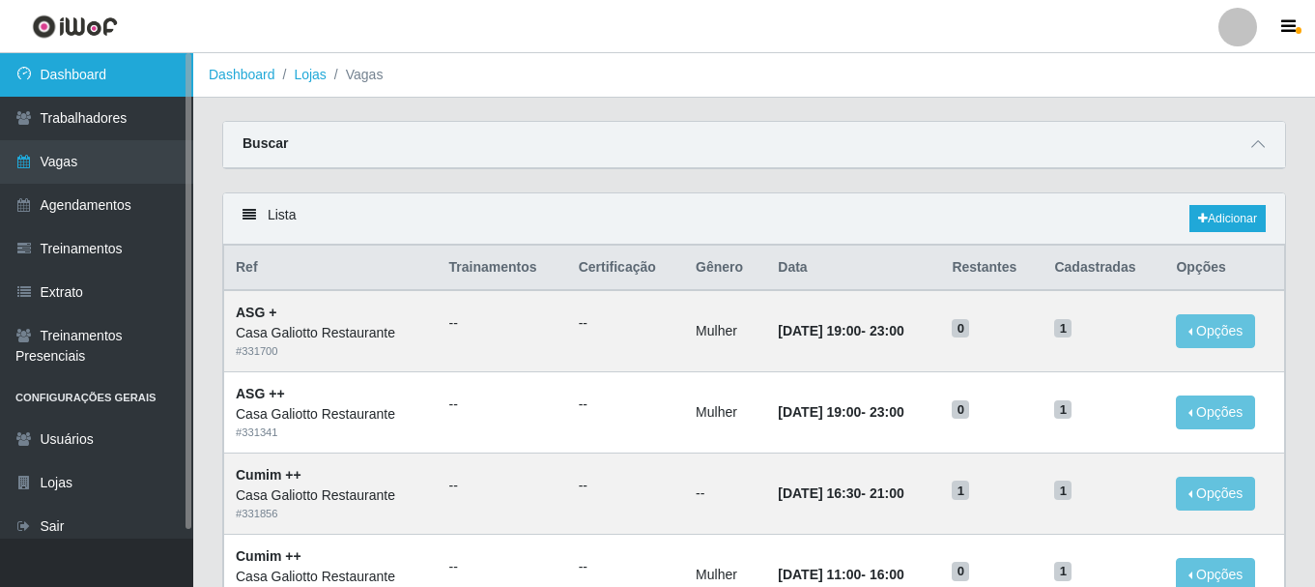
click at [93, 77] on link "Dashboard" at bounding box center [96, 74] width 193 height 43
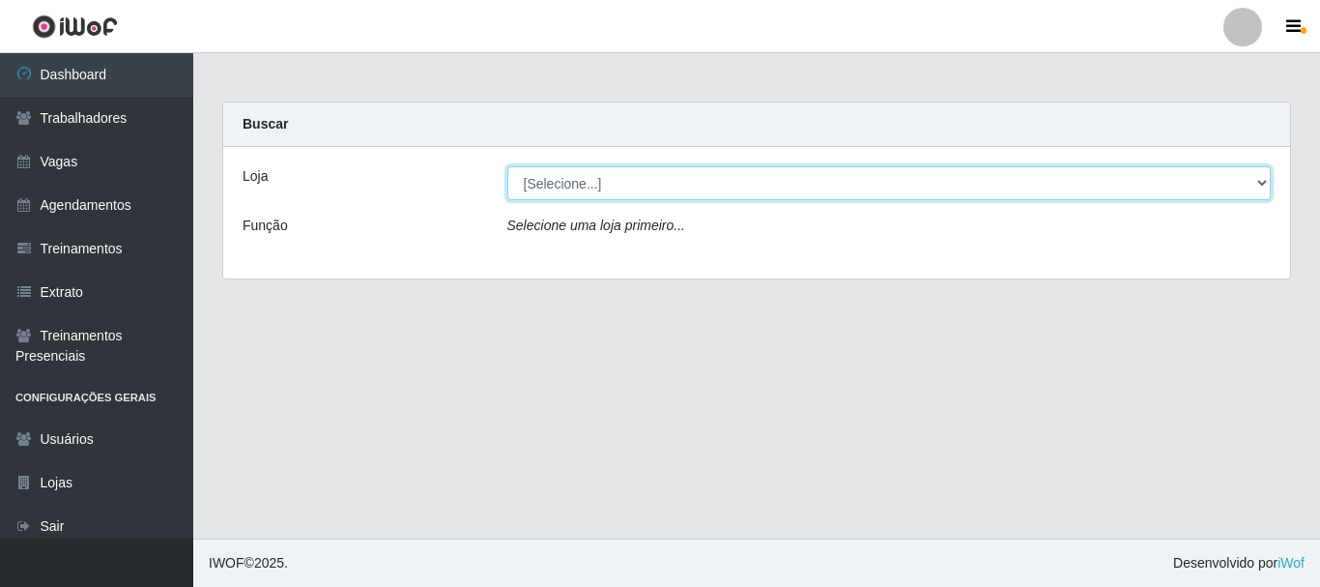
click at [614, 182] on select "[Selecione...] [GEOGRAPHIC_DATA]" at bounding box center [889, 183] width 764 height 34
select select "279"
click at [507, 166] on select "[Selecione...] [GEOGRAPHIC_DATA]" at bounding box center [889, 183] width 764 height 34
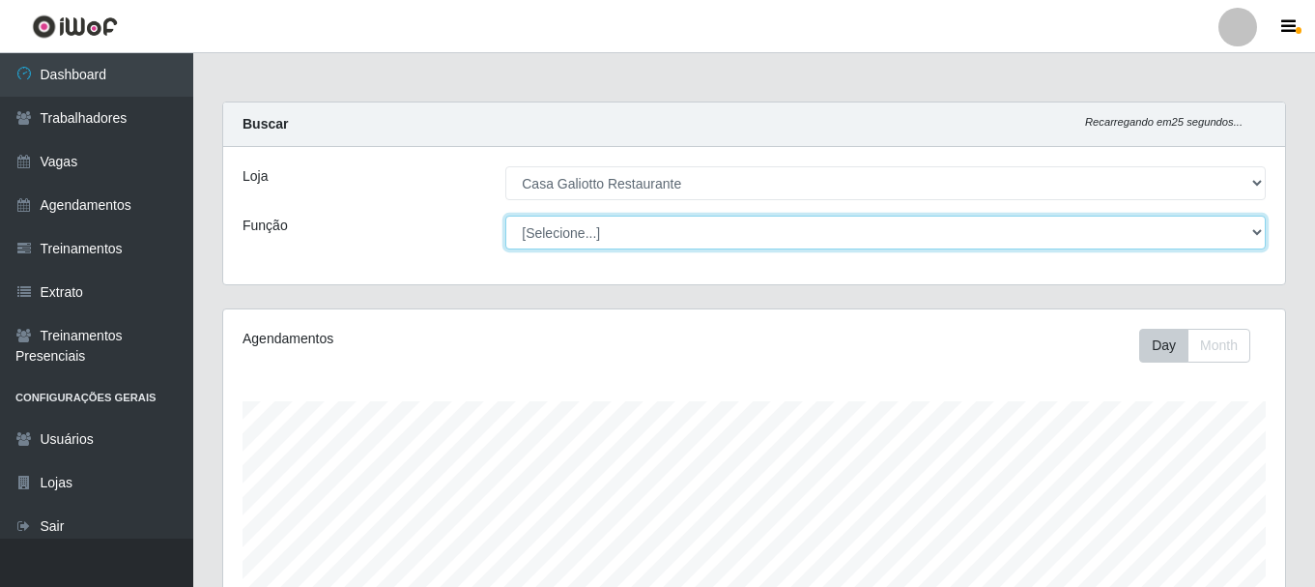
click at [896, 228] on select "[Selecione...] ASG ASG + ASG ++ Auxiliar de Cozinha Auxiliar de Cozinha + Auxil…" at bounding box center [885, 232] width 761 height 34
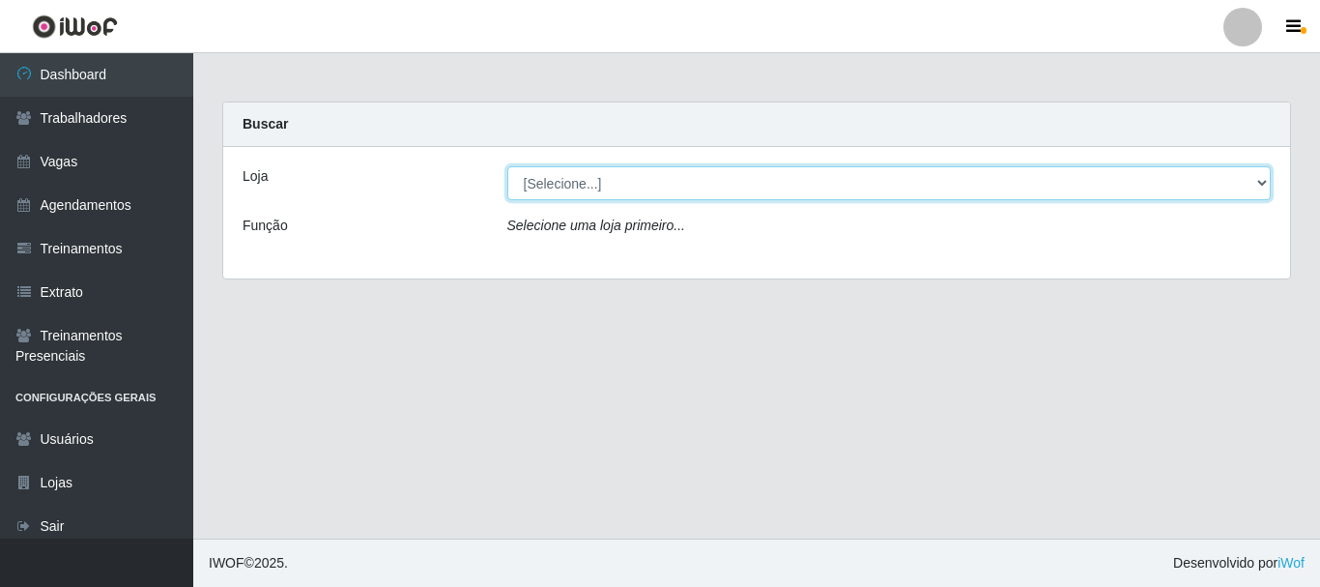
click at [719, 194] on select "[Selecione...] [GEOGRAPHIC_DATA]" at bounding box center [889, 183] width 764 height 34
select select "279"
click at [507, 166] on select "[Selecione...] [GEOGRAPHIC_DATA]" at bounding box center [889, 183] width 764 height 34
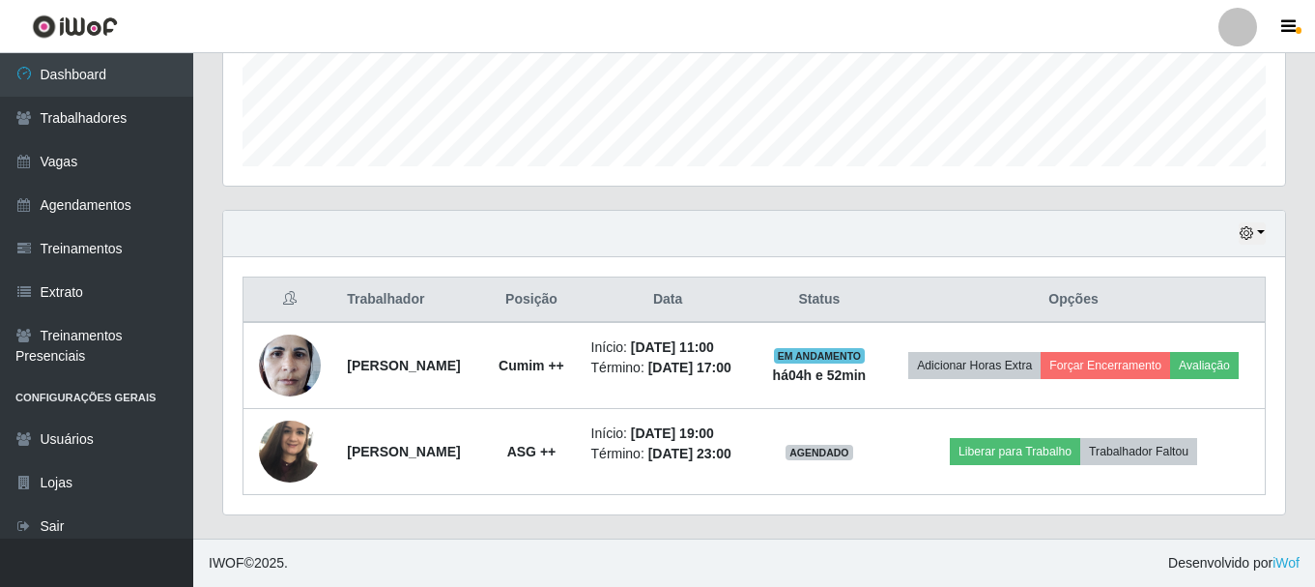
scroll to position [167, 0]
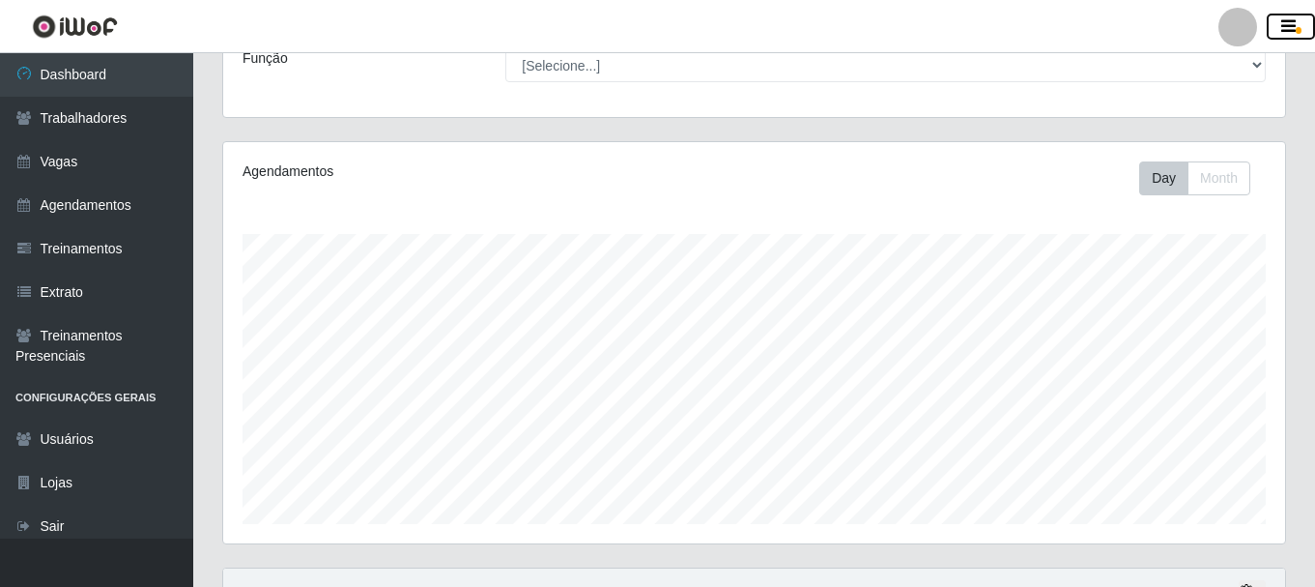
click at [1289, 28] on icon "button" at bounding box center [1288, 26] width 14 height 17
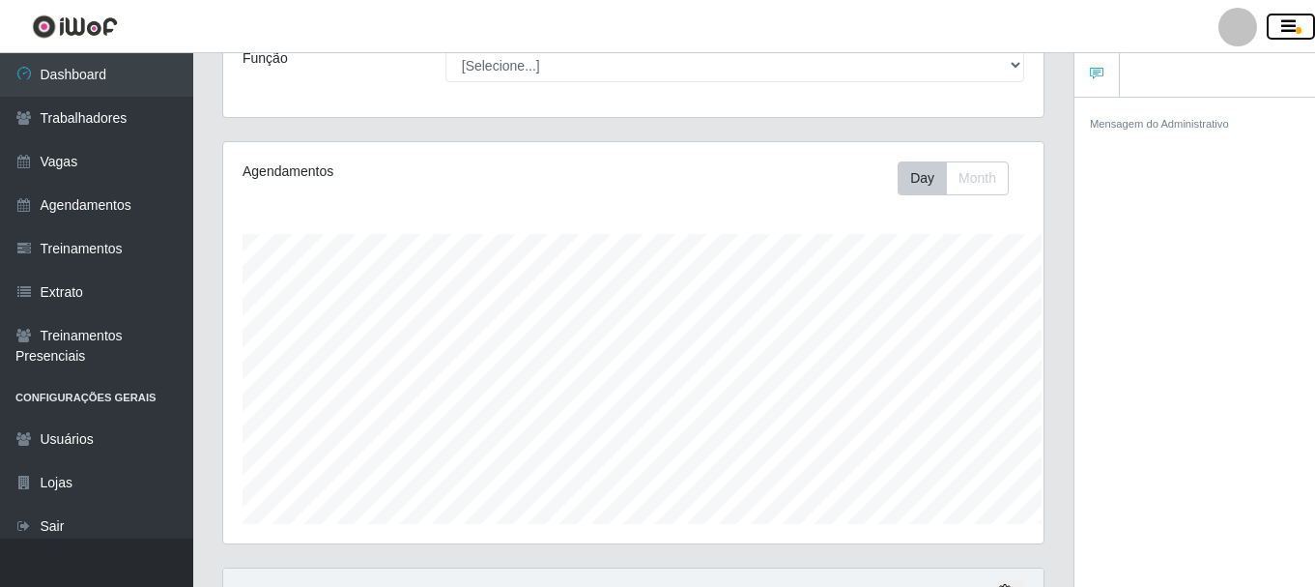
scroll to position [401, 820]
click at [1286, 29] on icon "button" at bounding box center [1288, 26] width 14 height 17
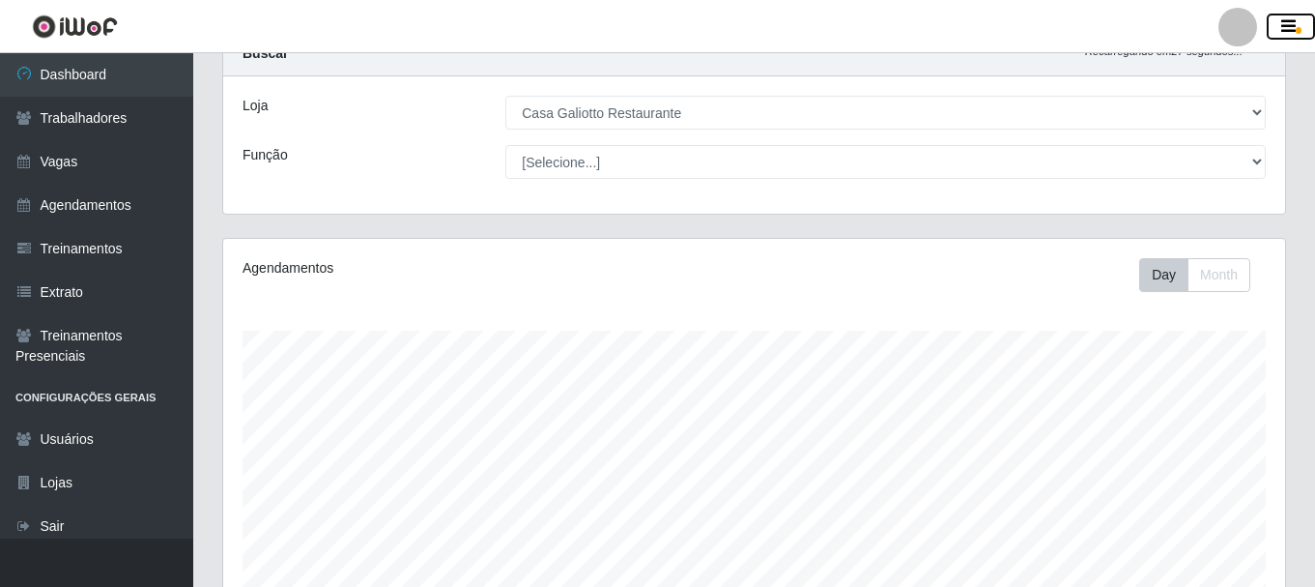
scroll to position [0, 0]
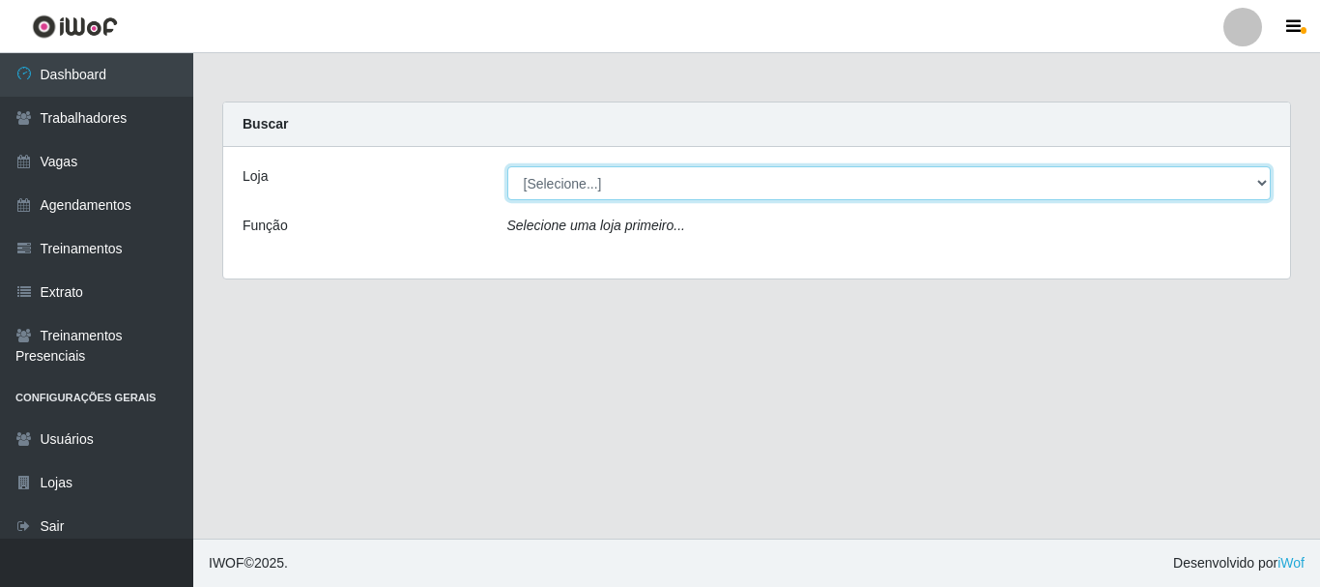
click at [565, 187] on select "[Selecione...] [GEOGRAPHIC_DATA]" at bounding box center [889, 183] width 764 height 34
select select "279"
click at [507, 166] on select "[Selecione...] [GEOGRAPHIC_DATA]" at bounding box center [889, 183] width 764 height 34
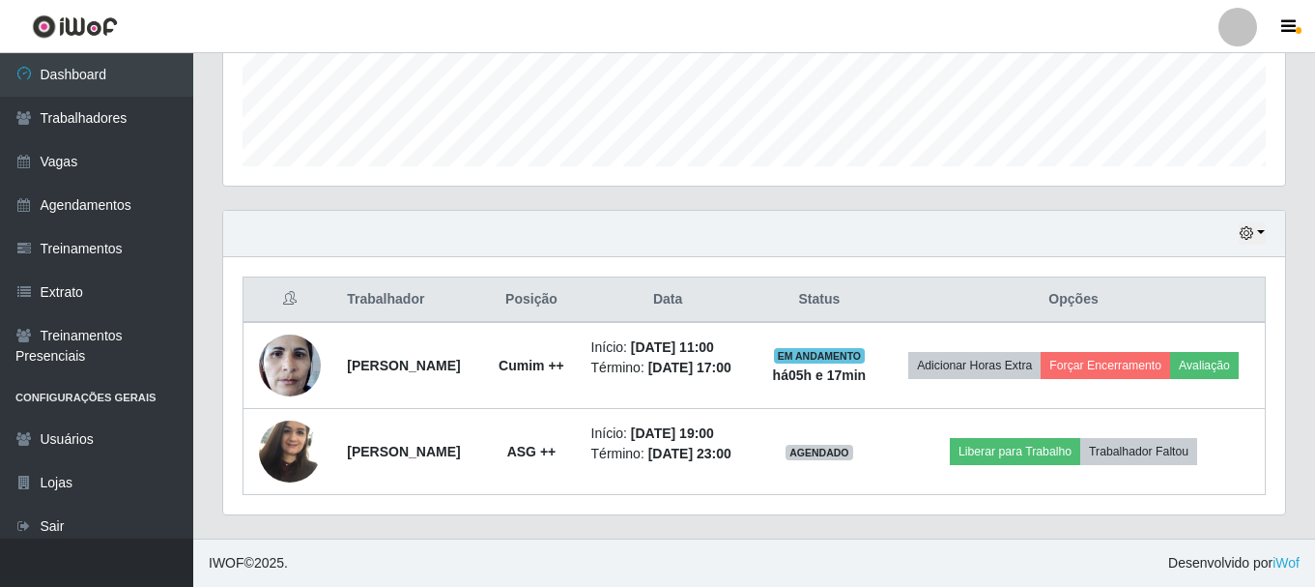
scroll to position [554, 0]
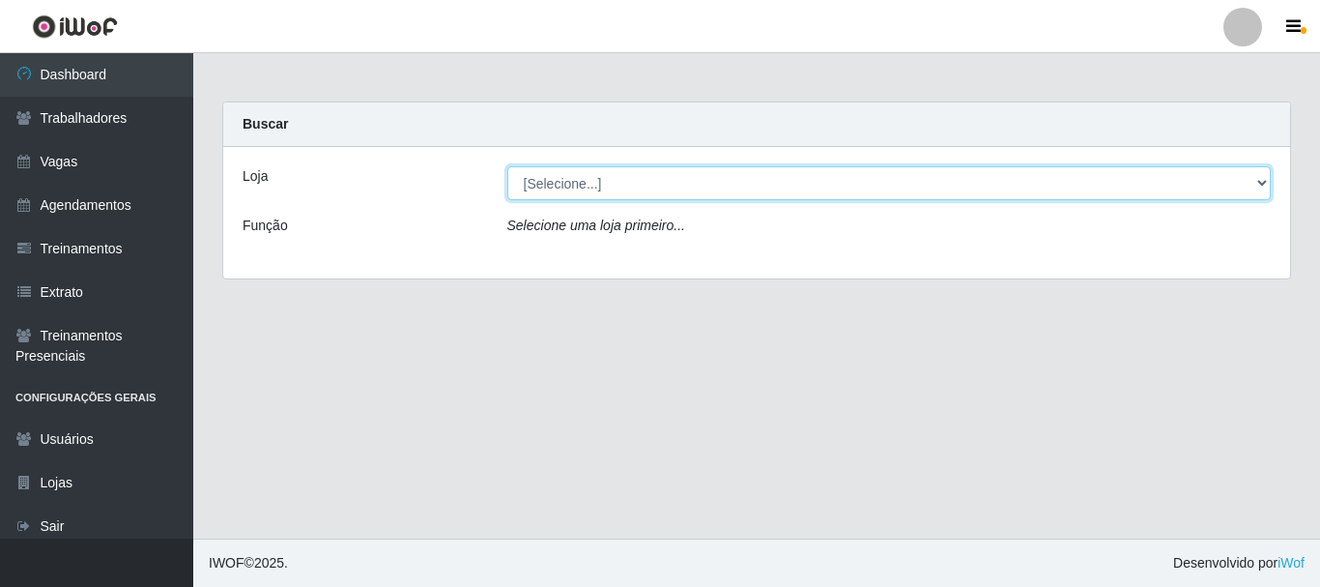
drag, startPoint x: 646, startPoint y: 187, endPoint x: 635, endPoint y: 199, distance: 16.5
click at [643, 189] on select "[Selecione...] [GEOGRAPHIC_DATA]" at bounding box center [889, 183] width 764 height 34
select select "279"
click at [507, 166] on select "[Selecione...] [GEOGRAPHIC_DATA]" at bounding box center [889, 183] width 764 height 34
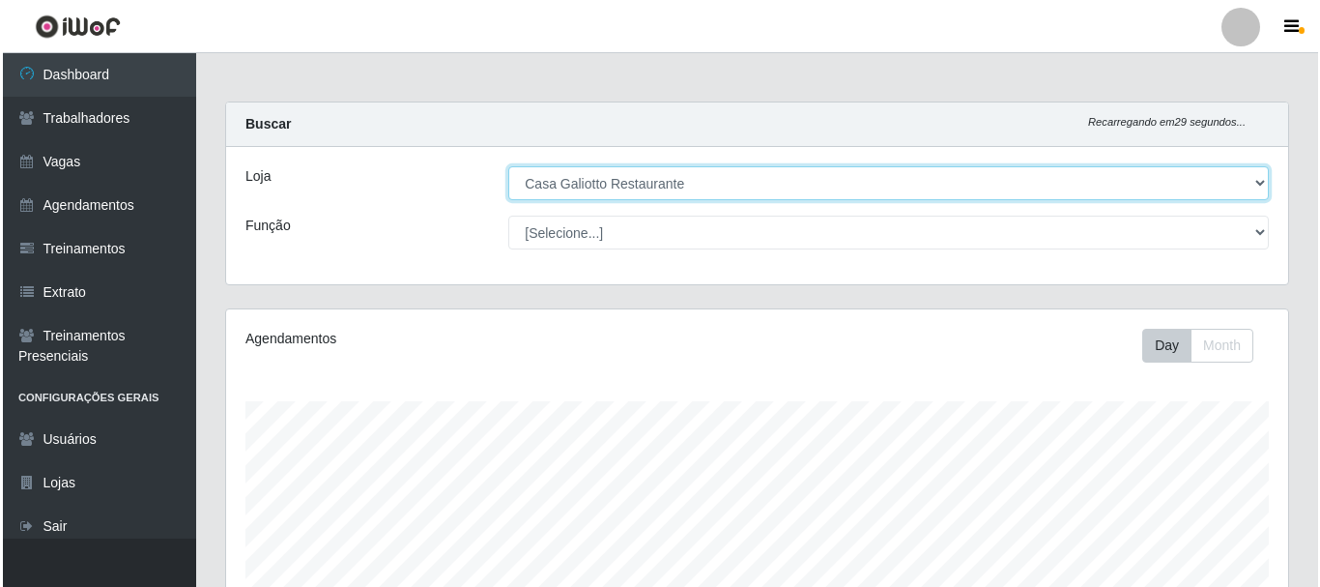
scroll to position [483, 0]
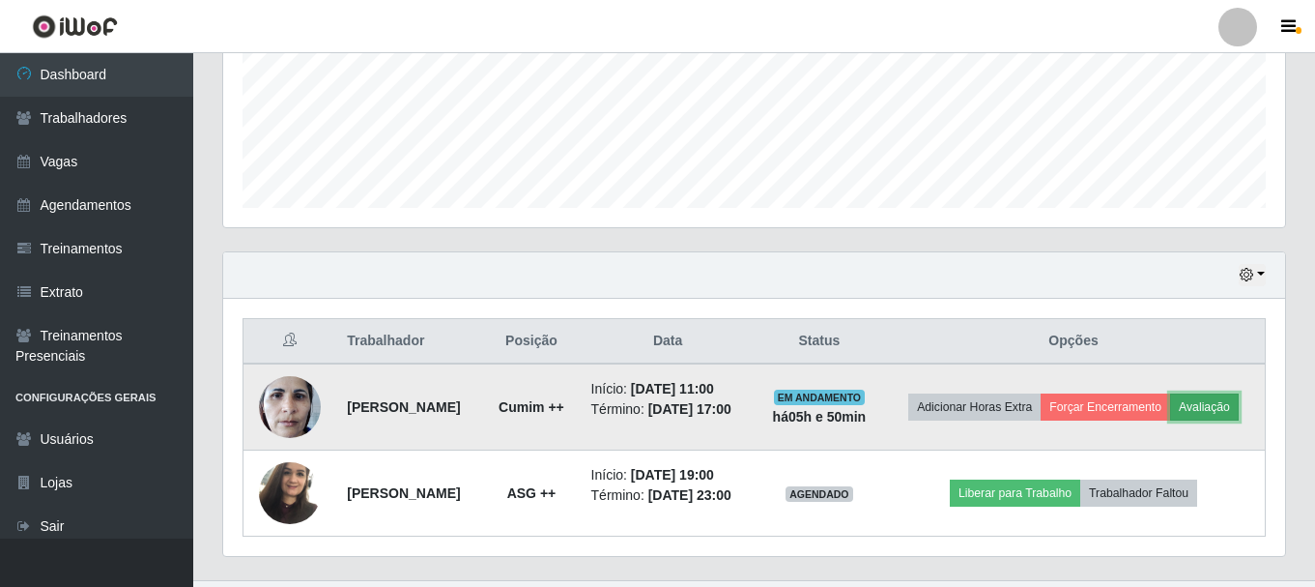
click at [1170, 420] on button "Avaliação" at bounding box center [1204, 406] width 69 height 27
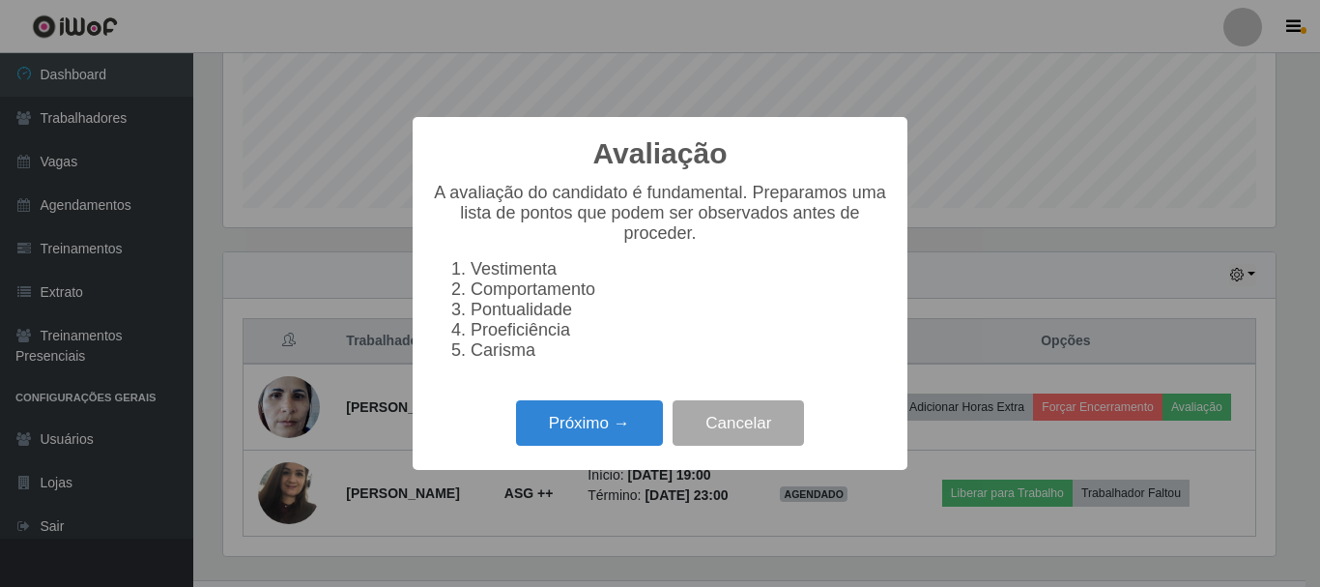
scroll to position [401, 1052]
click at [518, 360] on li "Carisma" at bounding box center [679, 350] width 417 height 20
click at [561, 422] on button "Próximo →" at bounding box center [589, 422] width 147 height 45
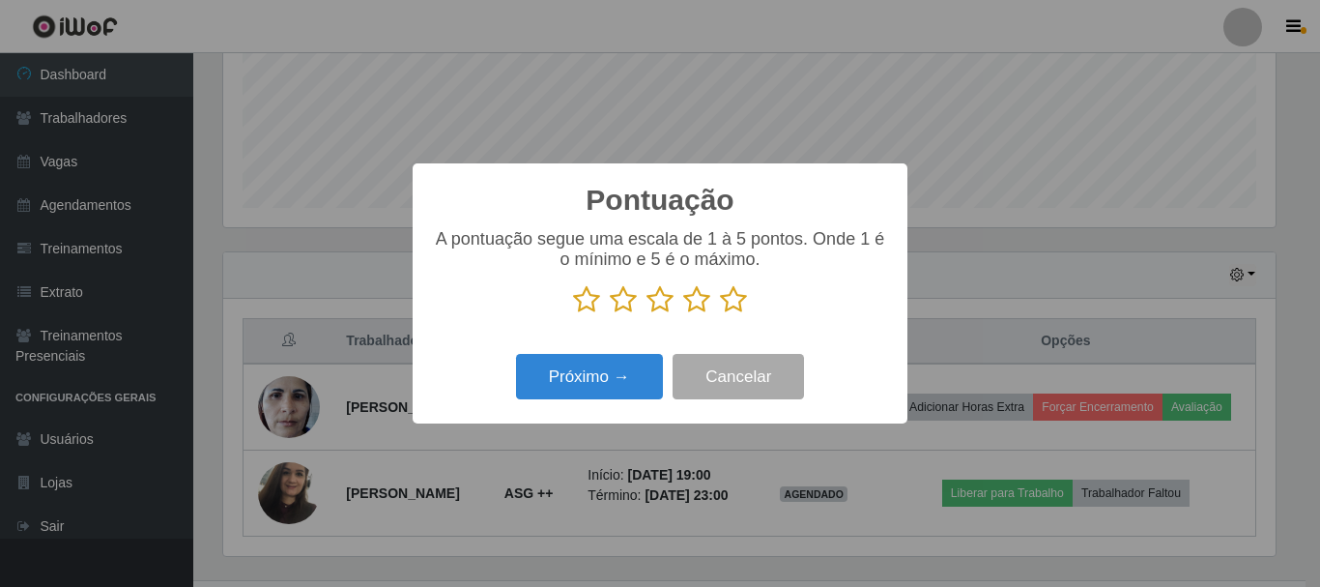
scroll to position [965963, 965312]
click at [737, 306] on icon at bounding box center [733, 299] width 27 height 29
click at [720, 314] on input "radio" at bounding box center [720, 314] width 0 height 0
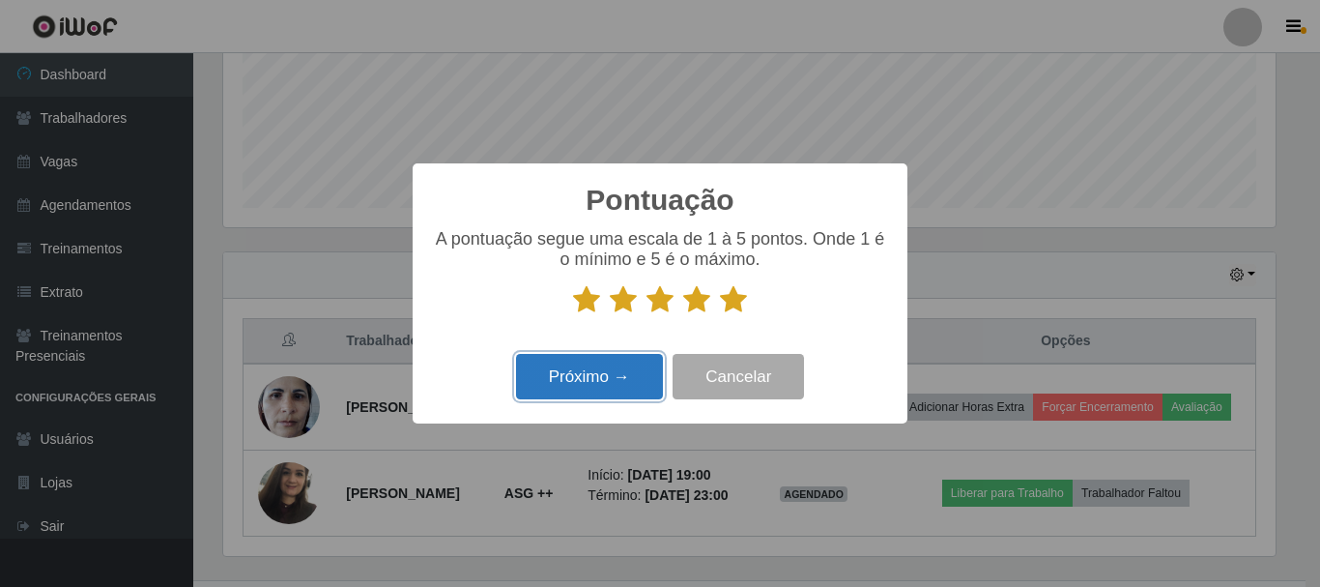
click at [589, 371] on button "Próximo →" at bounding box center [589, 376] width 147 height 45
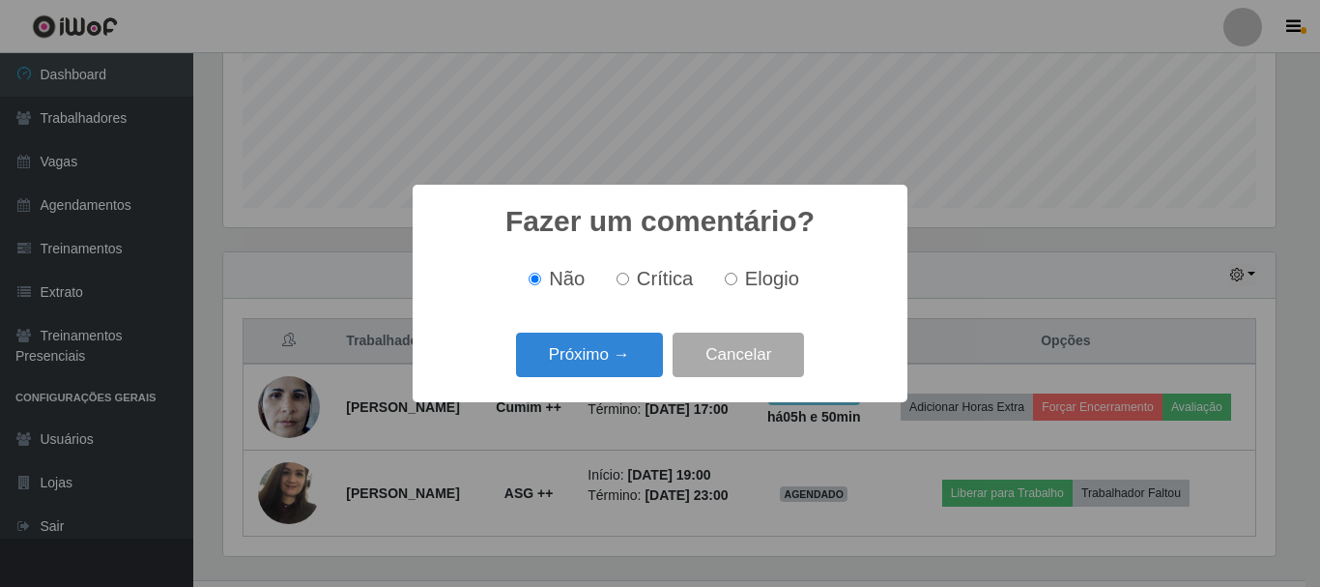
click at [733, 283] on input "Elogio" at bounding box center [731, 279] width 13 height 13
radio input "true"
click at [598, 350] on button "Próximo →" at bounding box center [589, 354] width 147 height 45
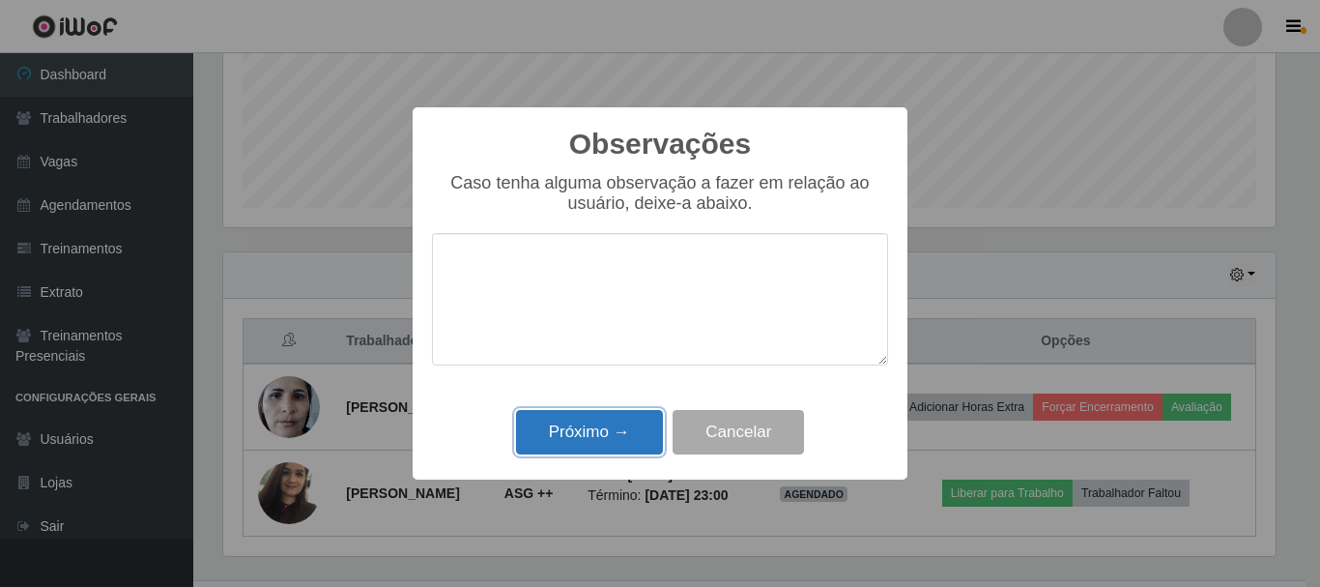
click at [620, 445] on button "Próximo →" at bounding box center [589, 432] width 147 height 45
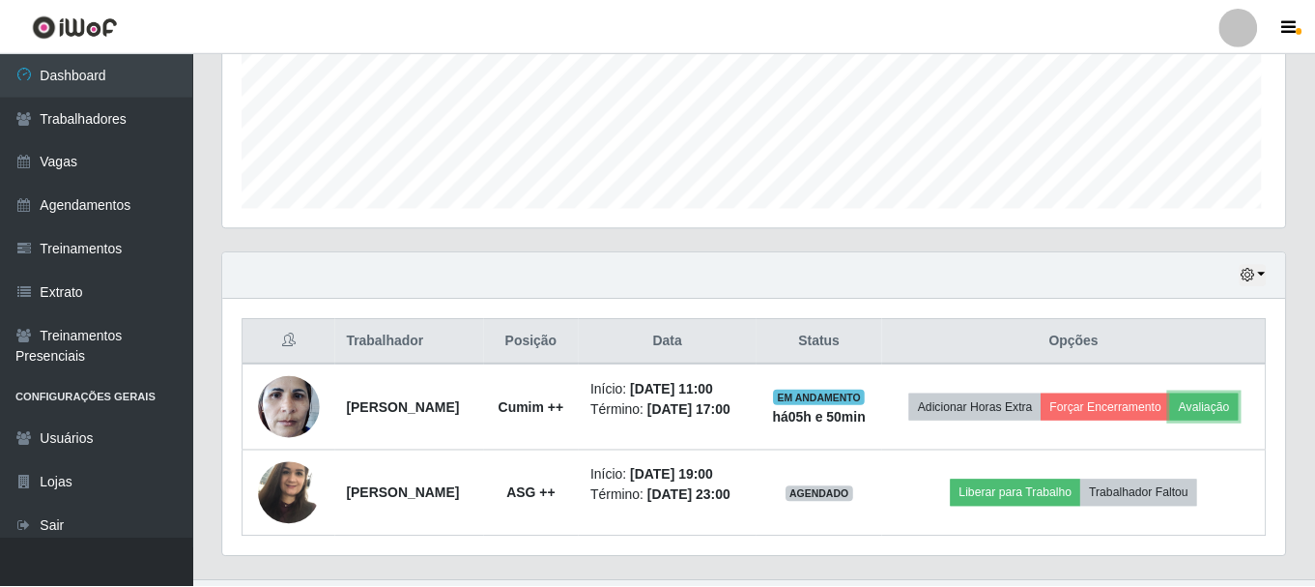
scroll to position [401, 1062]
